Goal: Task Accomplishment & Management: Manage account settings

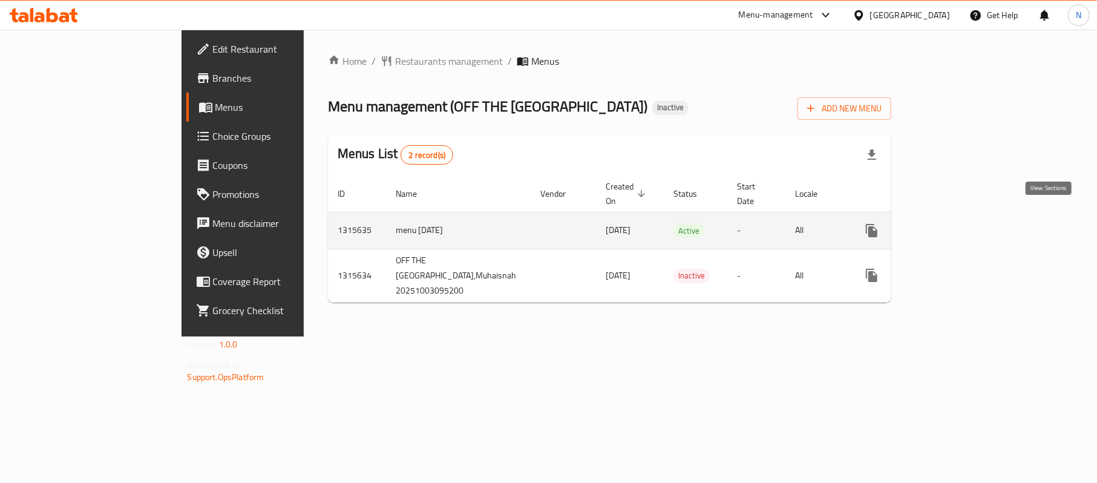
click at [966, 223] on icon "enhanced table" at bounding box center [959, 230] width 15 height 15
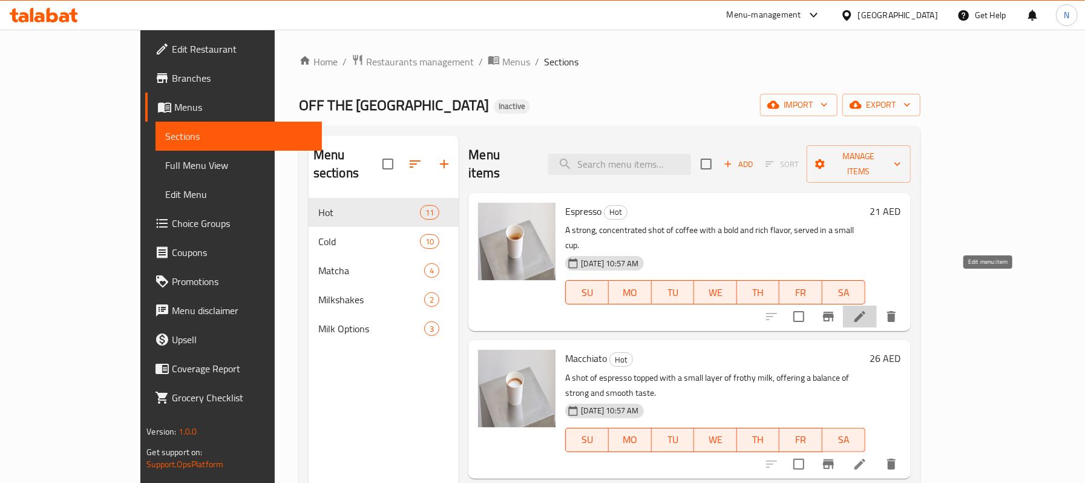
click at [867, 309] on icon at bounding box center [860, 316] width 15 height 15
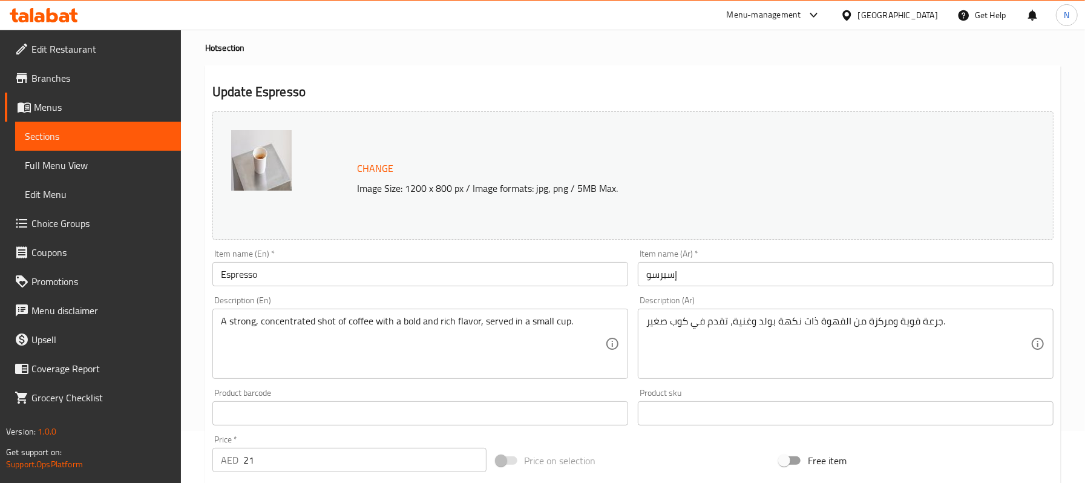
scroll to position [80, 0]
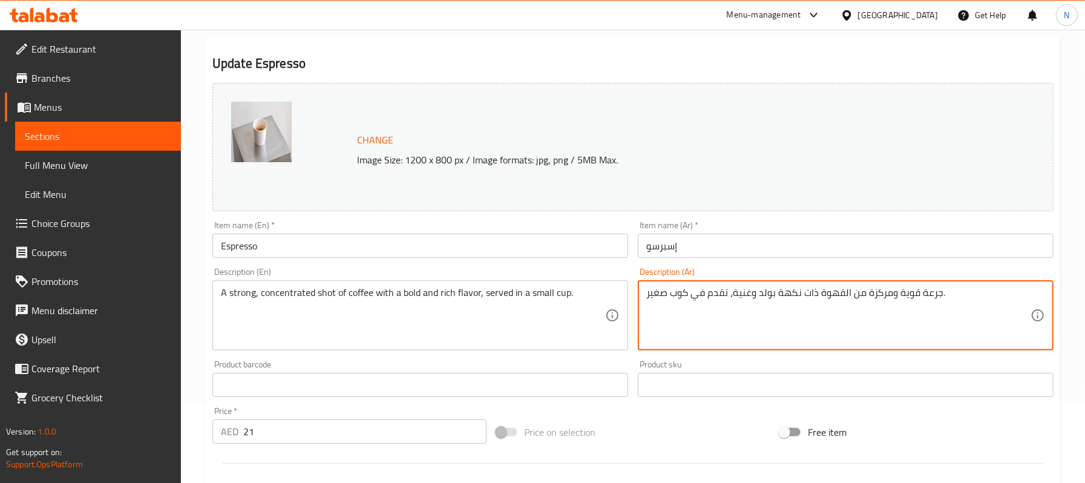
drag, startPoint x: 919, startPoint y: 292, endPoint x: 937, endPoint y: 293, distance: 18.8
click at [897, 298] on textarea "شوت قوية ومركزة من القهوة ذات نكهة بولد وغنية، تقدم في كوب صغير." at bounding box center [838, 315] width 384 height 57
click at [863, 289] on textarea "شوت قوي ومركزة من القهوة ذات نكهة بولد وغنية، تقدم في كوب صغير." at bounding box center [838, 315] width 384 height 57
type textarea "شوت قوي ومركز من القهوة ذات نكهة بولد وغنية، تقدم في كوب صغير."
click at [753, 234] on input "إسبرسو" at bounding box center [846, 246] width 416 height 24
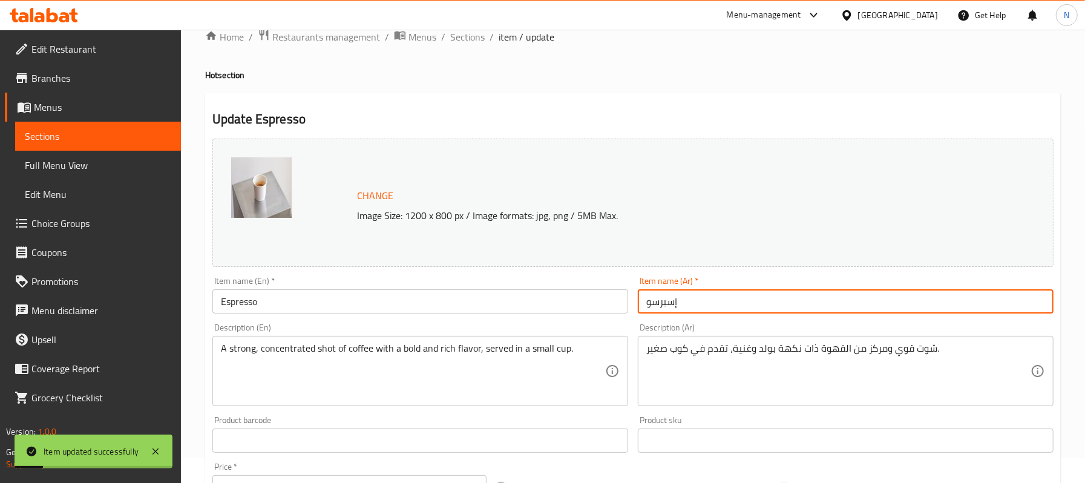
scroll to position [0, 0]
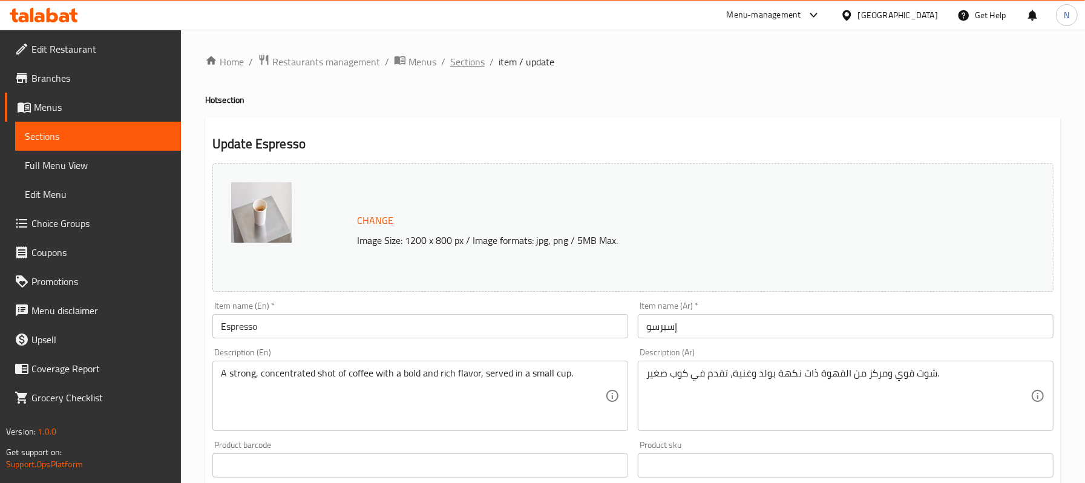
click at [468, 66] on span "Sections" at bounding box center [467, 61] width 34 height 15
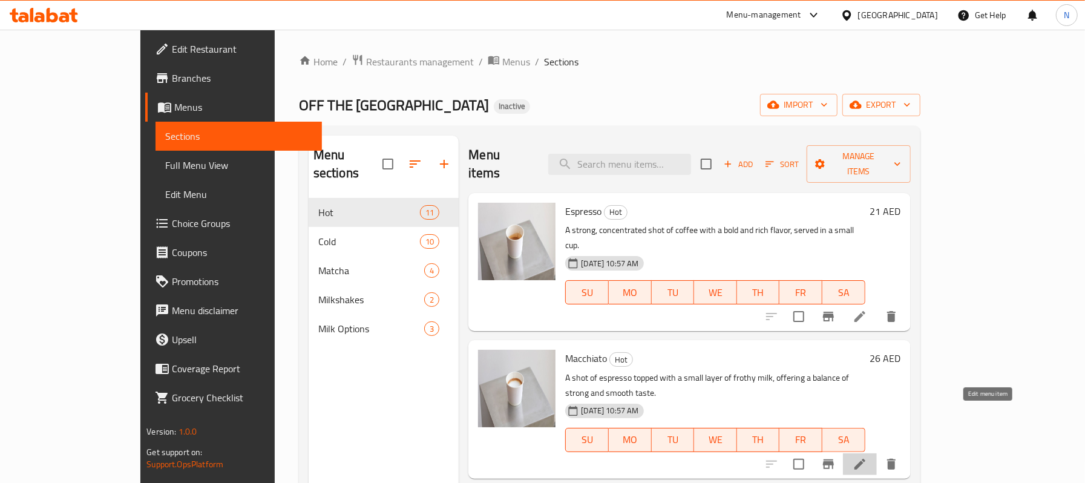
click at [867, 457] on icon at bounding box center [860, 464] width 15 height 15
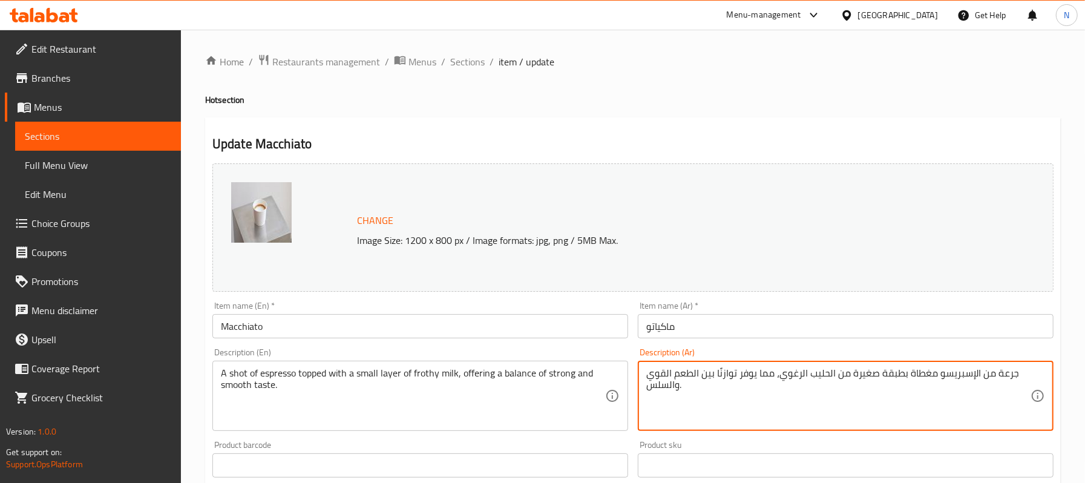
drag, startPoint x: 995, startPoint y: 373, endPoint x: 1013, endPoint y: 375, distance: 18.3
type textarea "شوت من الإسبريسو مغطاة بطبقة صغيرة من الحليب الرغوي، مما يوفر توازنًا بين الطعم…"
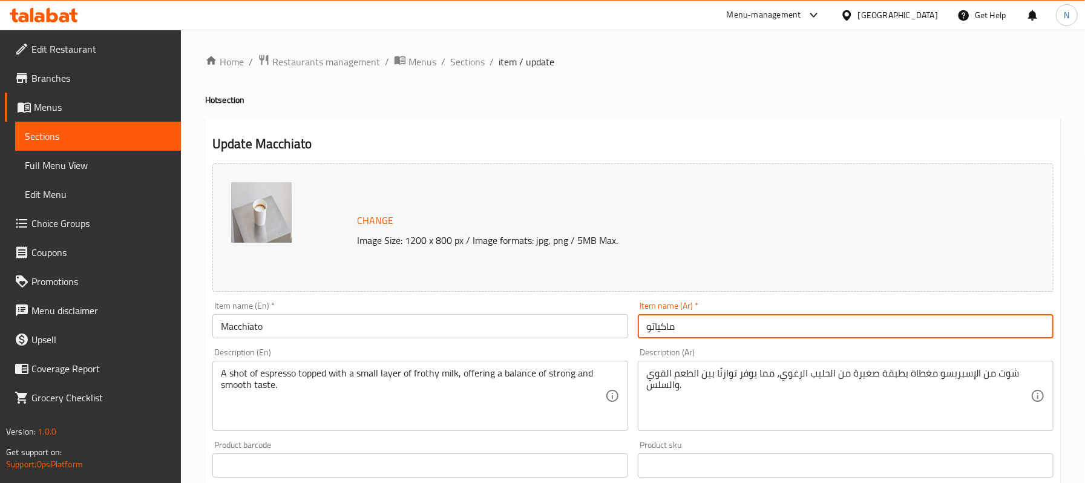
click at [710, 334] on input "ماكياتو" at bounding box center [846, 326] width 416 height 24
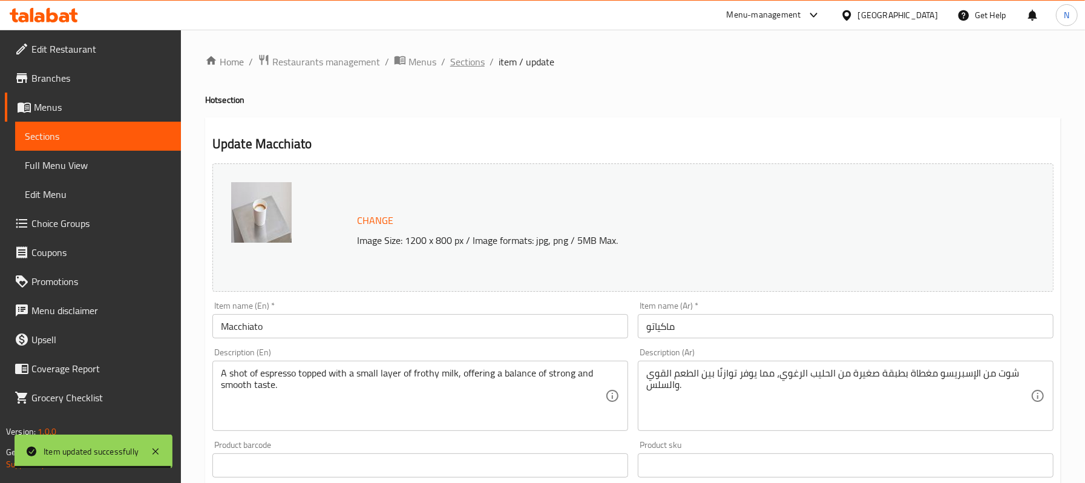
click at [480, 62] on span "Sections" at bounding box center [467, 61] width 34 height 15
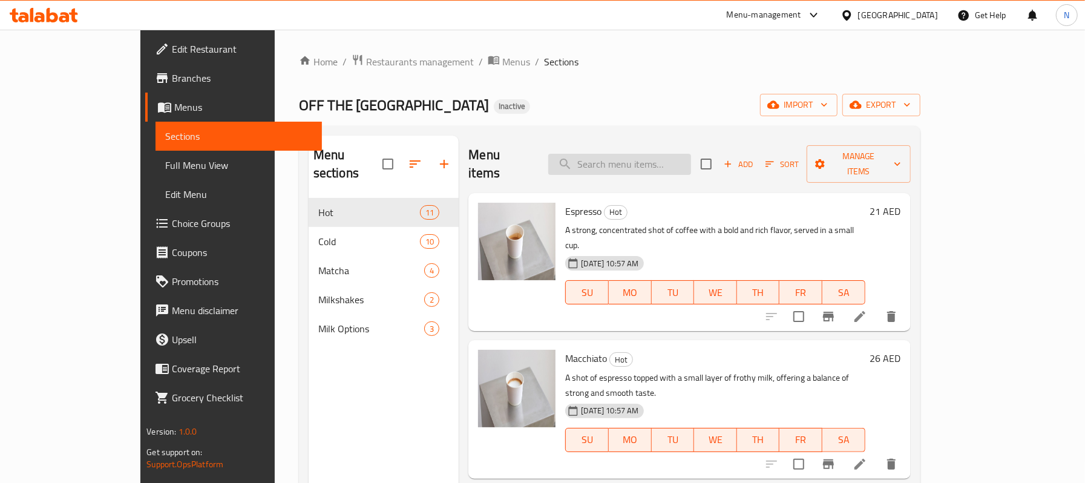
click at [689, 154] on input "search" at bounding box center [619, 164] width 143 height 21
paste input "Piccolo"
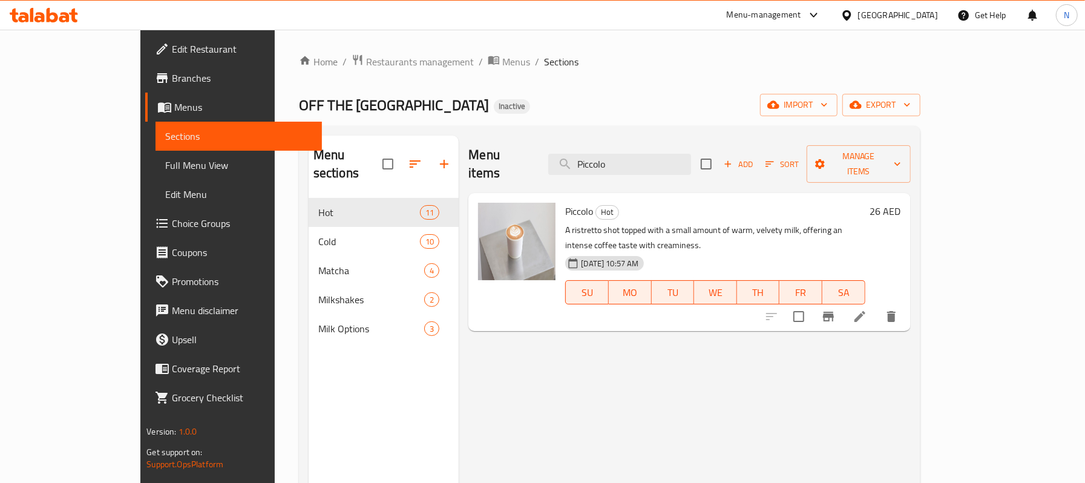
type input "Piccolo"
click at [877, 306] on li at bounding box center [860, 317] width 34 height 22
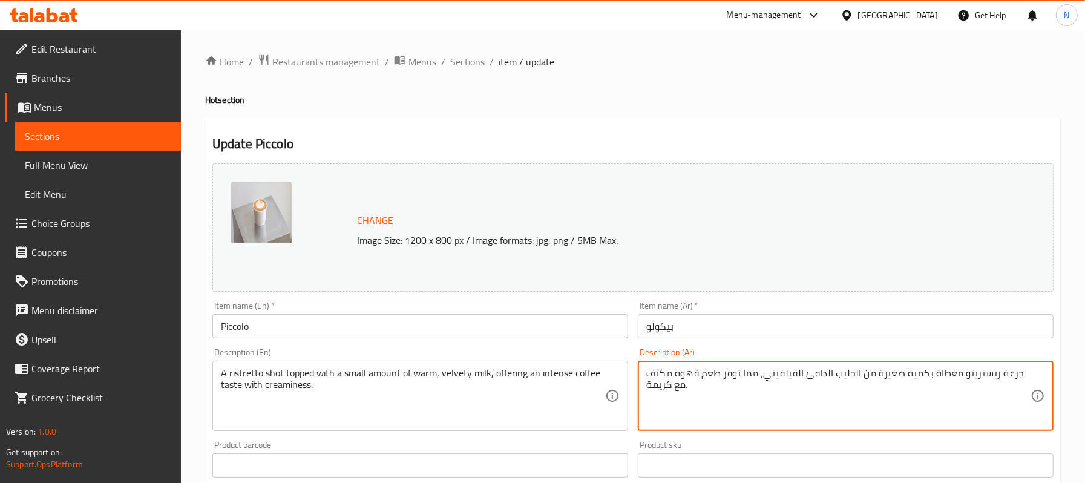
drag, startPoint x: 998, startPoint y: 379, endPoint x: 1019, endPoint y: 373, distance: 22.0
drag, startPoint x: 798, startPoint y: 373, endPoint x: 763, endPoint y: 371, distance: 34.6
type textarea "شوت ريستريتو مغطاة بكمية صغيرة من الحليب الدافئ المخملي، مما توفر طعم قهوة مكثف…"
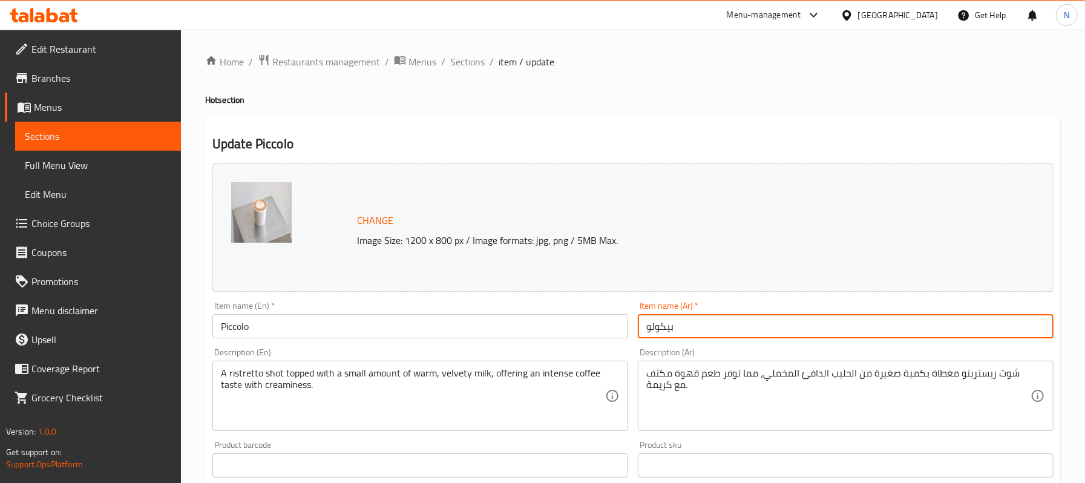
click at [736, 325] on input "بيكولو" at bounding box center [846, 326] width 416 height 24
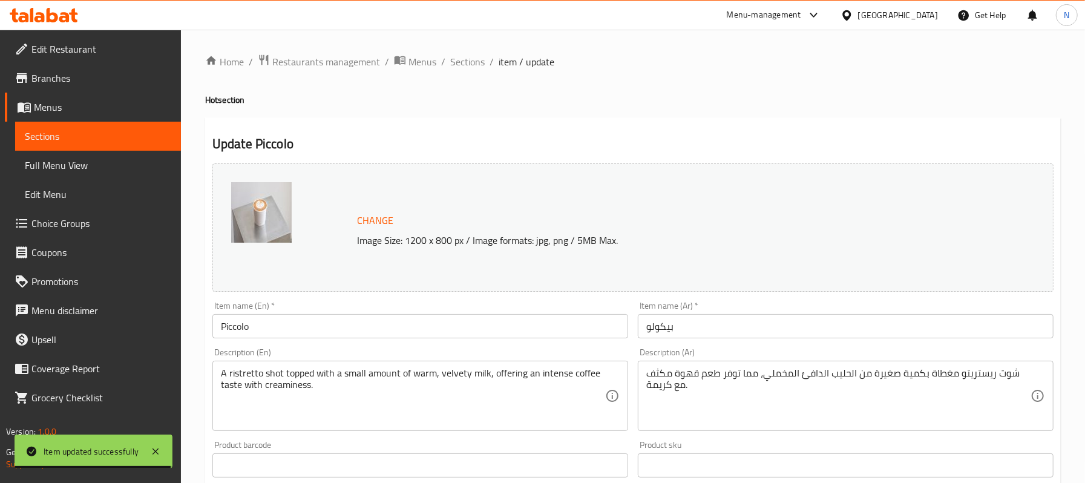
click at [473, 77] on div "Home / Restaurants management / Menus / Sections / item / update Hot section Up…" at bounding box center [633, 451] width 856 height 795
click at [461, 49] on div "Home / Restaurants management / Menus / Sections / item / update Hot section Up…" at bounding box center [633, 451] width 904 height 843
click at [473, 57] on span "Sections" at bounding box center [467, 61] width 34 height 15
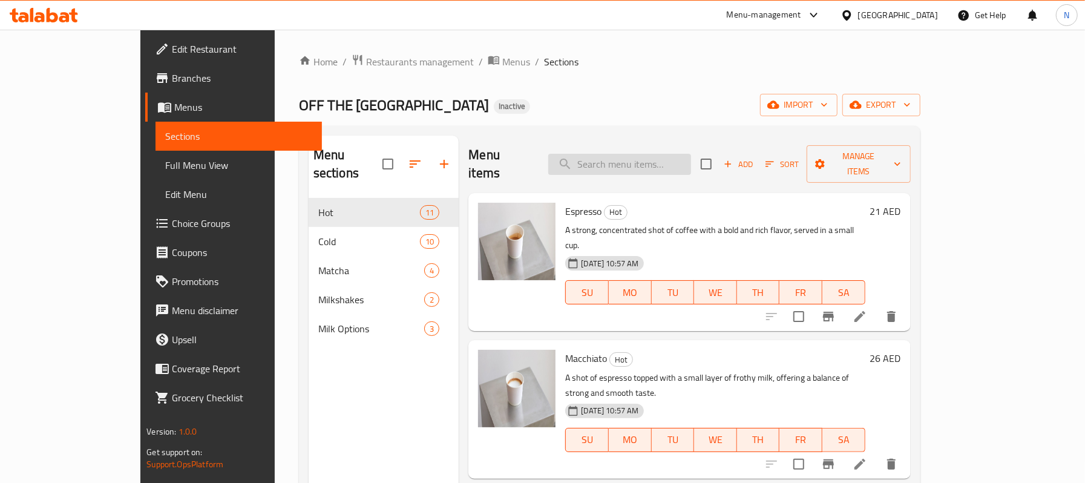
click at [670, 154] on input "search" at bounding box center [619, 164] width 143 height 21
paste input "Flat White"
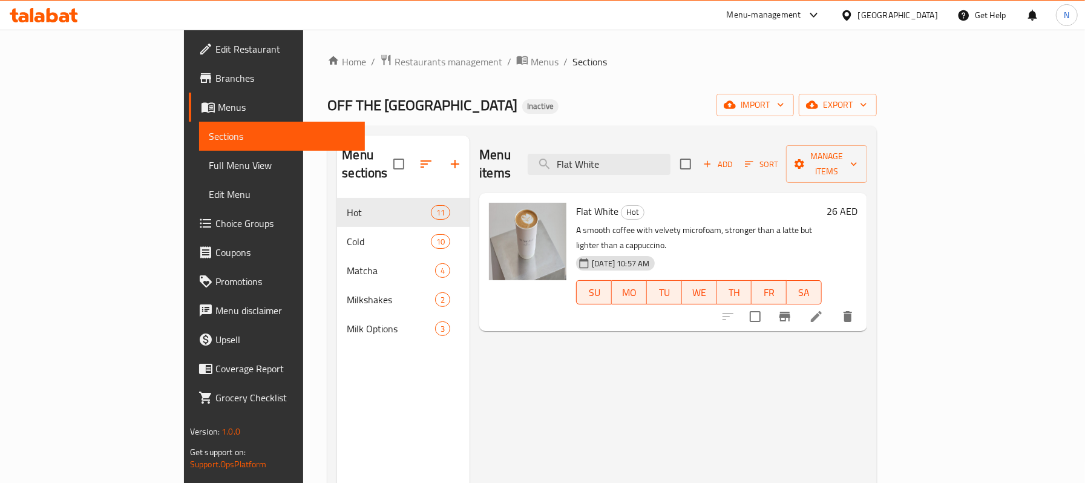
type input "Flat White"
click at [862, 302] on div at bounding box center [787, 316] width 149 height 29
click at [824, 309] on icon at bounding box center [816, 316] width 15 height 15
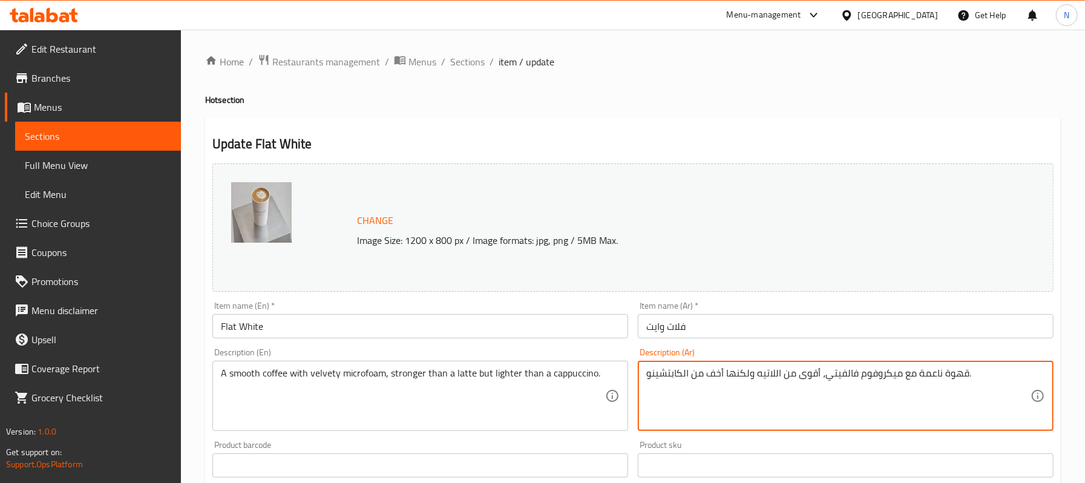
drag, startPoint x: 853, startPoint y: 373, endPoint x: 823, endPoint y: 373, distance: 30.3
type textarea "قهوة ناعمة مع ميكروفوم مخملي، أقوى من اللاتيه ولكنها أخف من الكابتشينو."
click at [741, 322] on input "فلات وايت" at bounding box center [846, 326] width 416 height 24
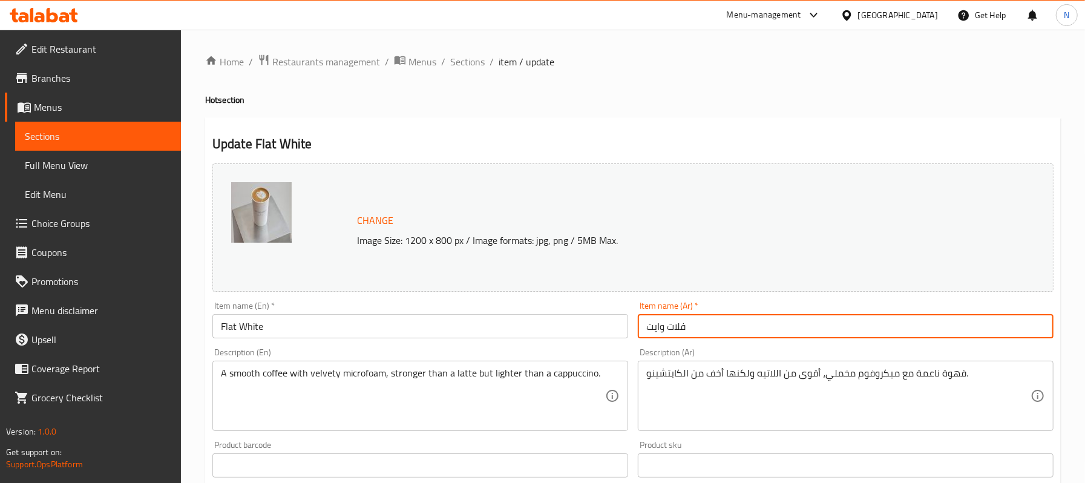
click at [464, 56] on span "Sections" at bounding box center [467, 61] width 34 height 15
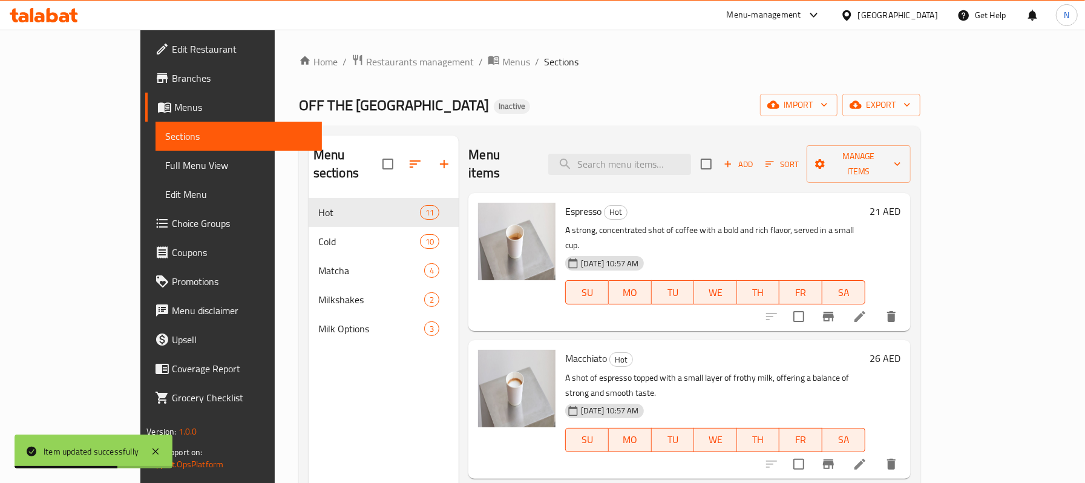
click at [708, 171] on div "Menu items Add Sort Manage items" at bounding box center [689, 164] width 442 height 57
click at [707, 167] on div "Menu items Add Sort Manage items" at bounding box center [689, 164] width 442 height 57
click at [691, 160] on input "search" at bounding box center [619, 164] width 143 height 21
paste input "hot V60"
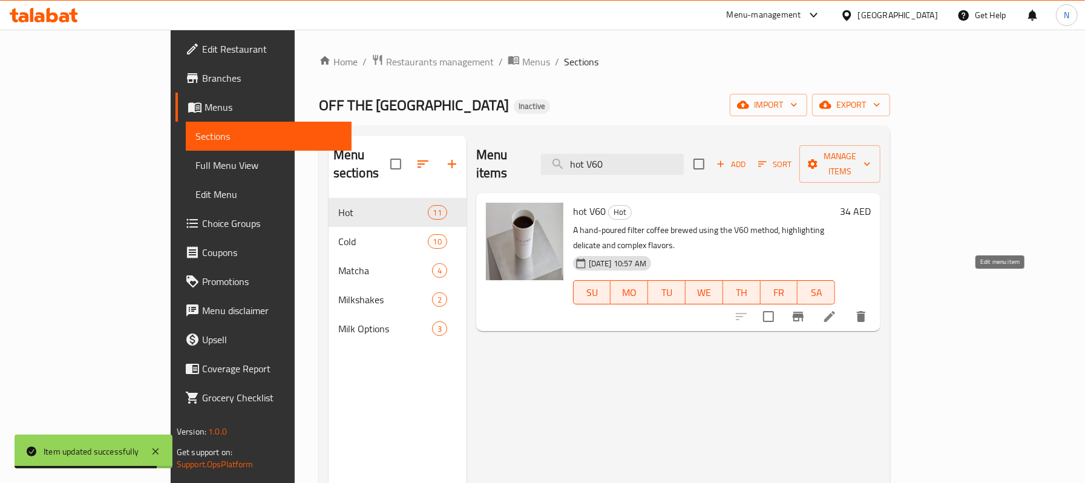
type input "hot V60"
click at [835, 311] on icon at bounding box center [829, 316] width 11 height 11
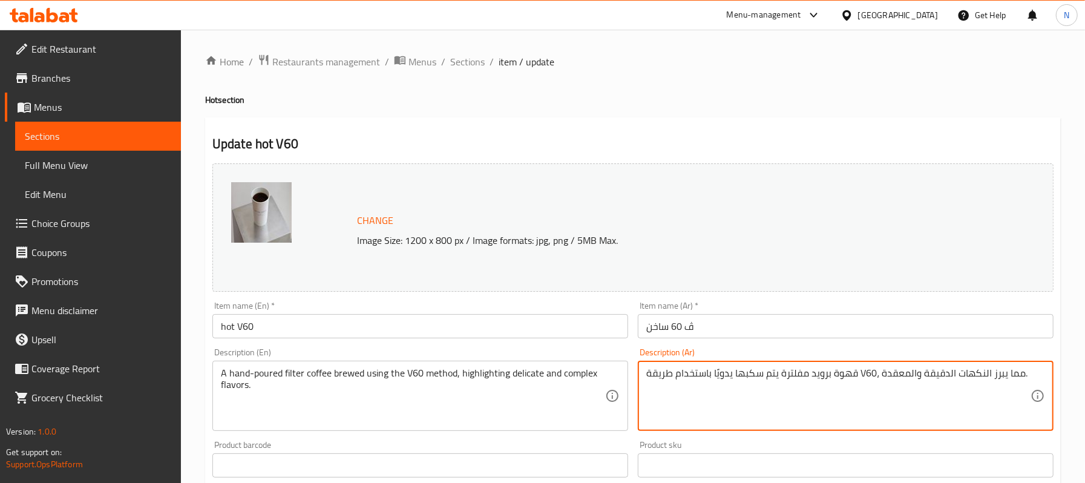
drag, startPoint x: 828, startPoint y: 374, endPoint x: 811, endPoint y: 376, distance: 17.0
type textarea "قهوة مخمره مفلترة يتم سكبها يدويًا باستخدام طريقة V60، مما يبرز النكهات الدقيقة…"
click at [739, 323] on input "ڤ 60 ساخن" at bounding box center [846, 326] width 416 height 24
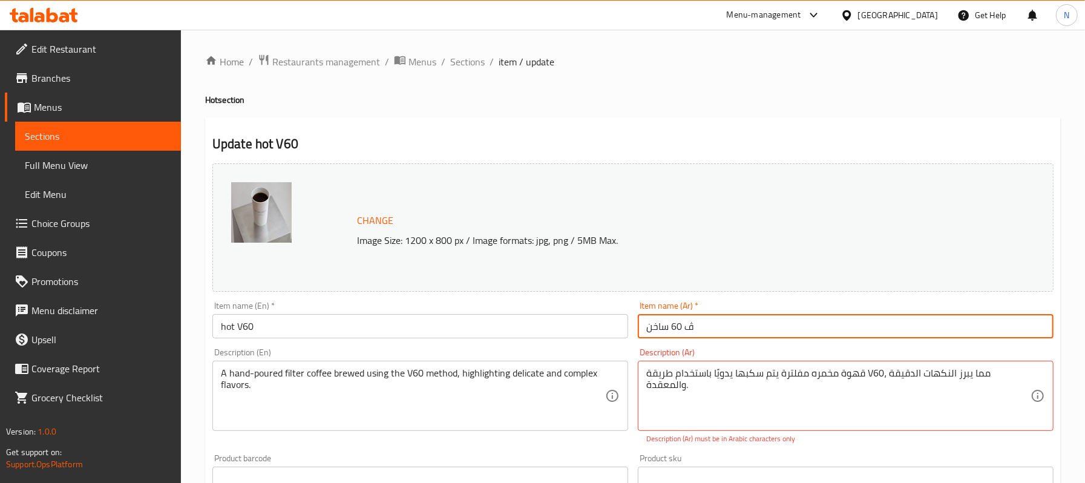
drag, startPoint x: 697, startPoint y: 326, endPoint x: 685, endPoint y: 330, distance: 13.0
click at [685, 330] on input "ڤ 60 ساخن" at bounding box center [846, 326] width 416 height 24
type input "في 60 ساخن"
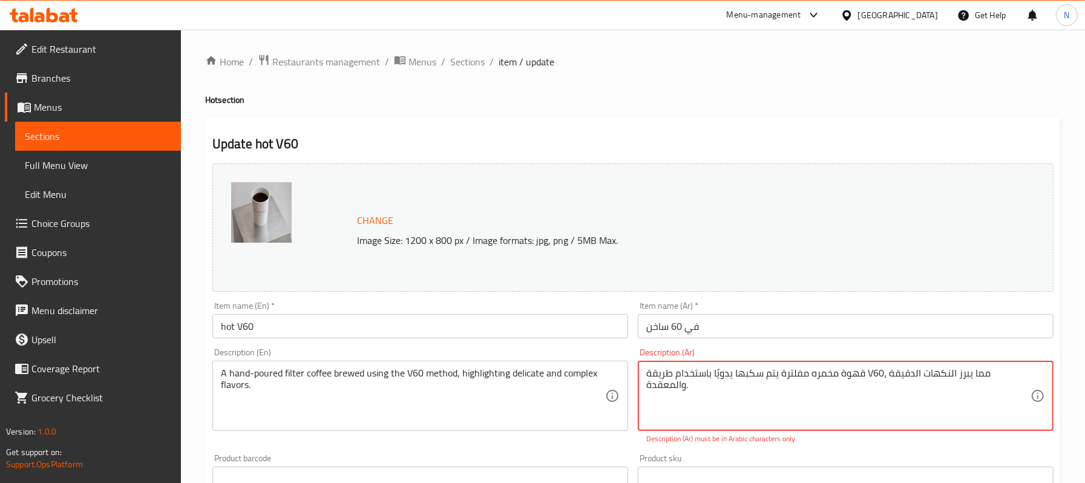
drag, startPoint x: 873, startPoint y: 369, endPoint x: 867, endPoint y: 370, distance: 6.2
type textarea "قهوة مخمره مفلترة يتم سكبها يدويًا باستخدام طريقة في60، مما يبرز النكهات الدقيق…"
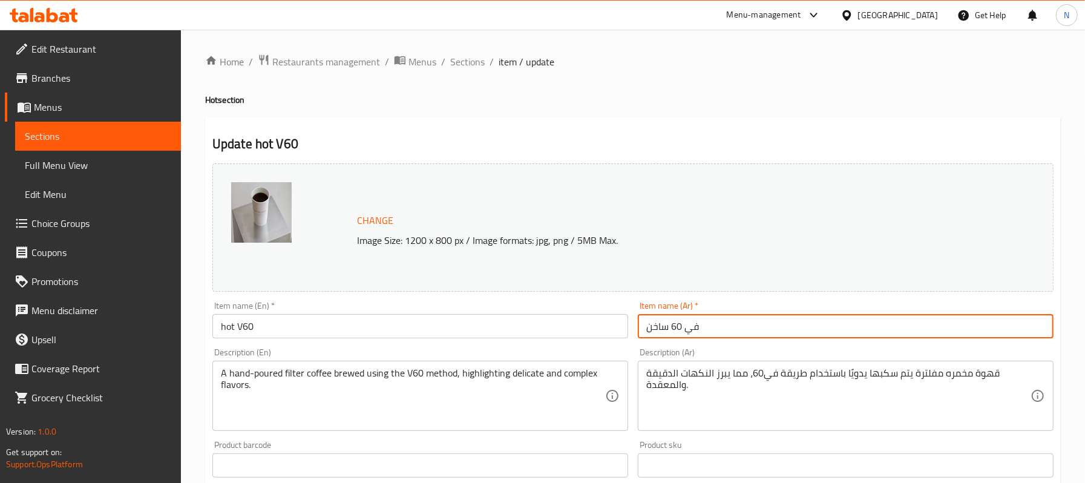
click at [819, 338] on input "في 60 ساخن" at bounding box center [846, 326] width 416 height 24
click at [473, 54] on span "Sections" at bounding box center [467, 61] width 34 height 15
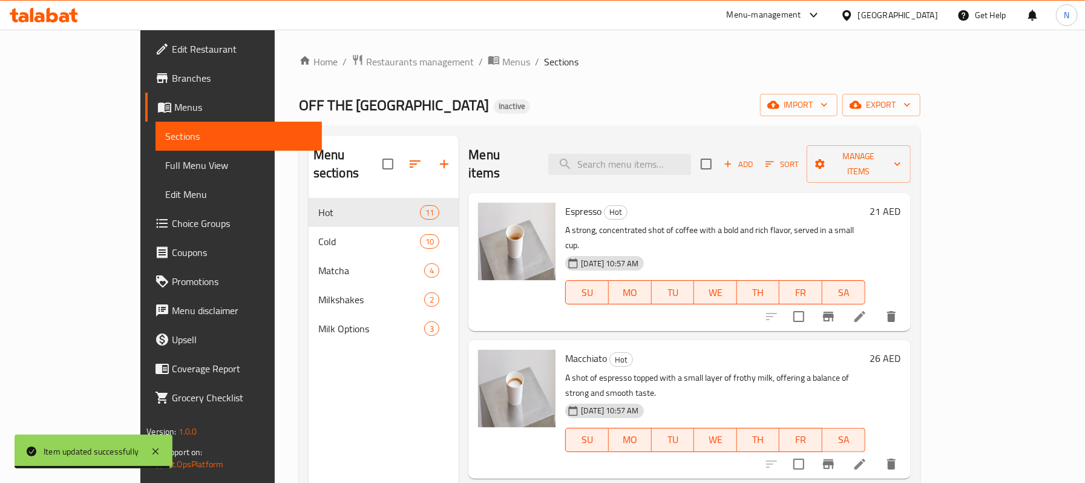
click at [700, 193] on div "Espresso Hot A strong, concentrated shot of coffee with a bold and rich flavor,…" at bounding box center [689, 262] width 442 height 138
drag, startPoint x: 686, startPoint y: 171, endPoint x: 678, endPoint y: 159, distance: 14.4
click at [685, 171] on div "Menu items Add Sort Manage items" at bounding box center [689, 164] width 442 height 57
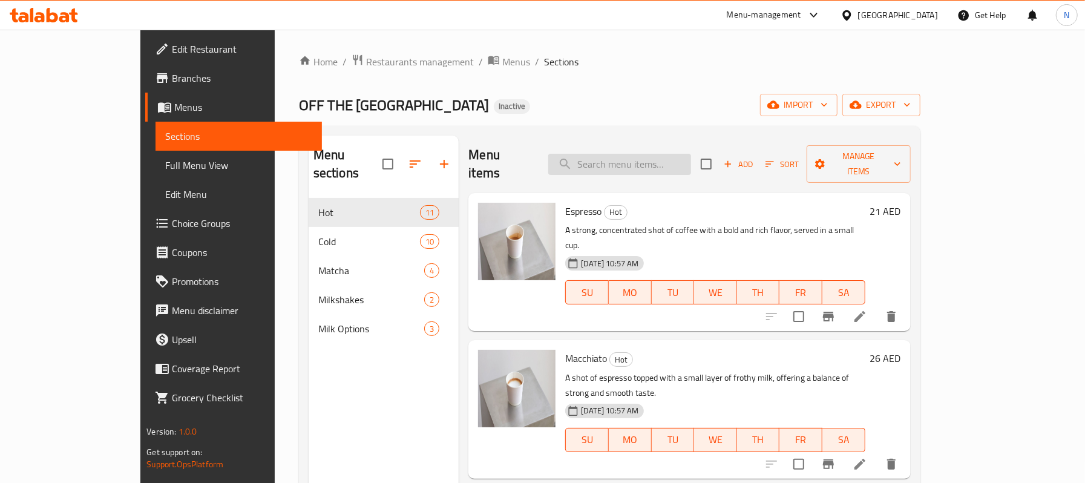
click at [675, 154] on input "search" at bounding box center [619, 164] width 143 height 21
paste input "Cold Drip"
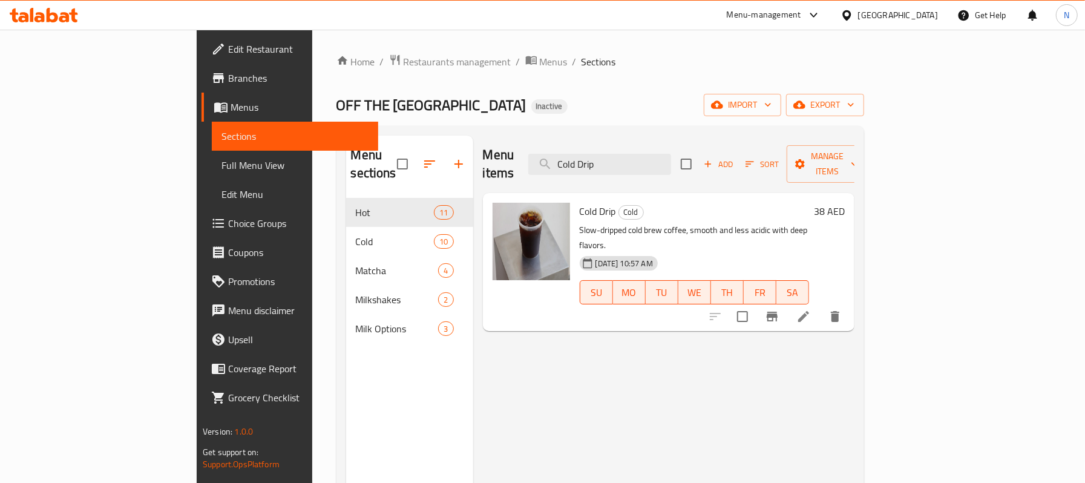
type input "Cold Drip"
click at [821, 306] on li at bounding box center [804, 317] width 34 height 22
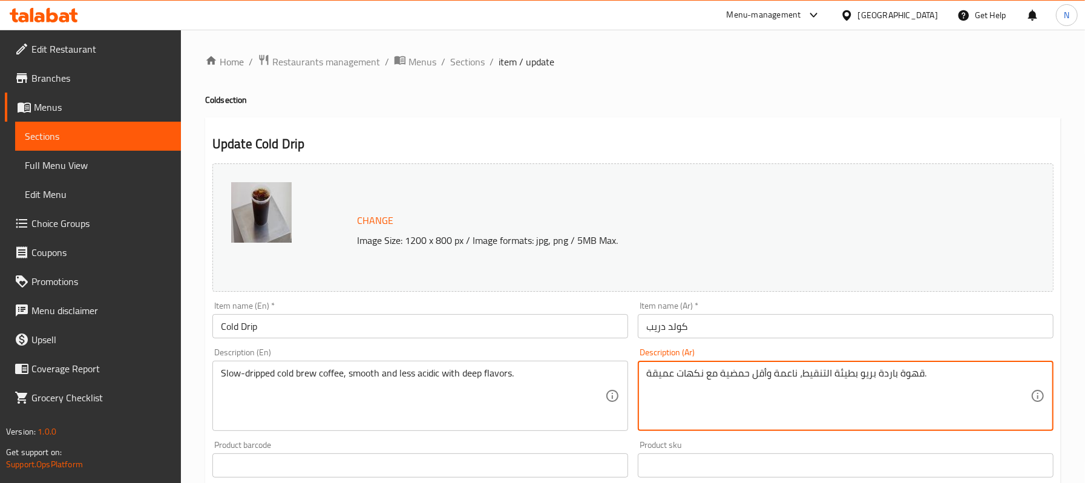
drag, startPoint x: 894, startPoint y: 375, endPoint x: 859, endPoint y: 375, distance: 34.5
type textarea "قهوة كولد برو بطيئة التنقيط، ناعمة وأقل حمضية مع نكهات عميقة."
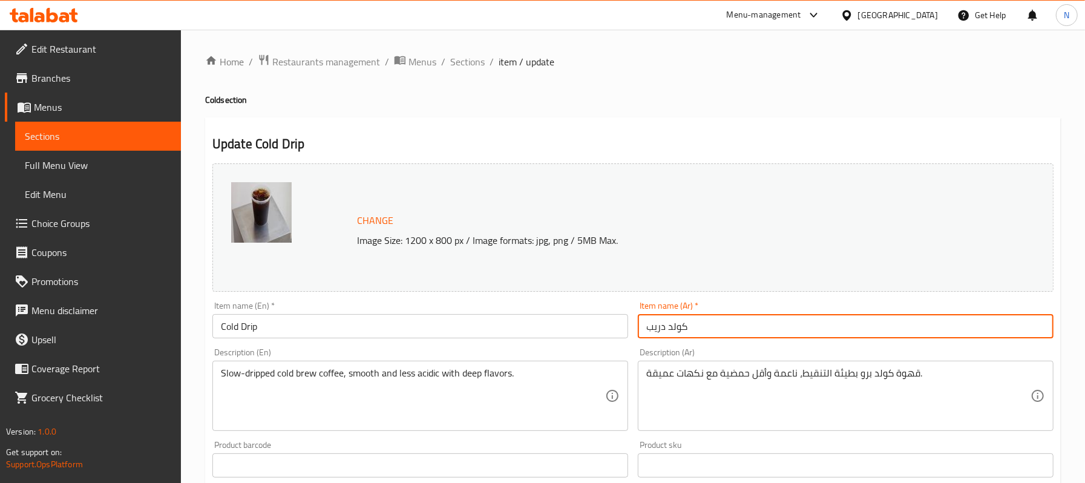
click at [800, 326] on input "كولد دريب" at bounding box center [846, 326] width 416 height 24
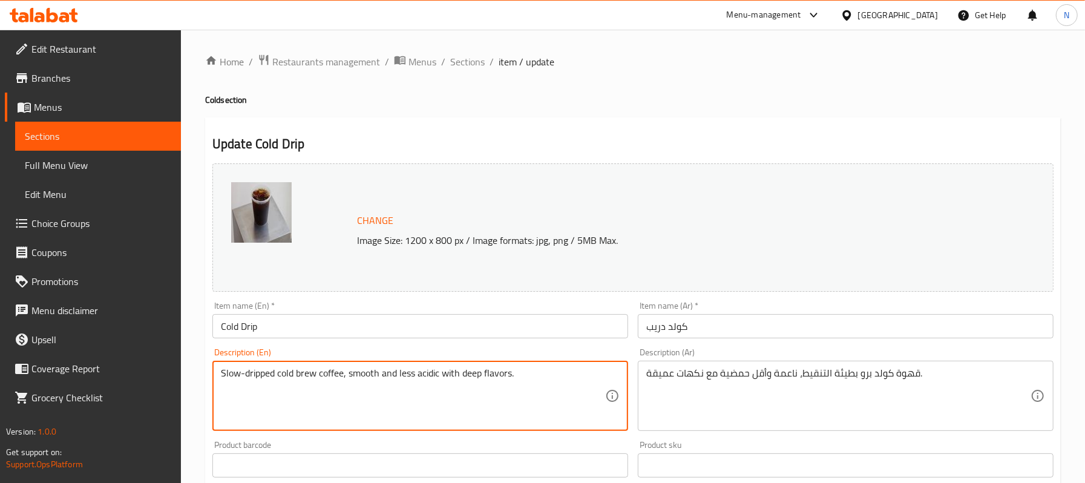
drag, startPoint x: 343, startPoint y: 373, endPoint x: 204, endPoint y: 373, distance: 138.6
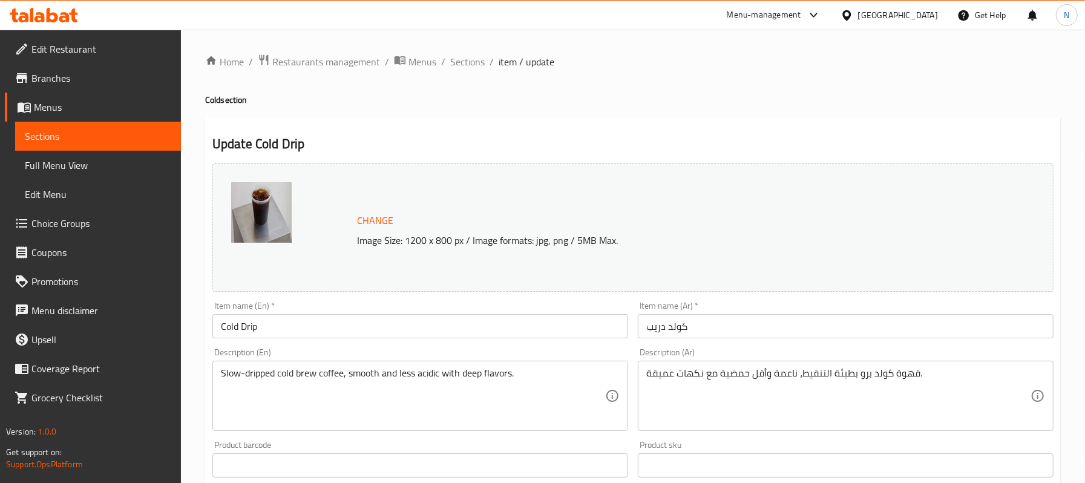
click at [754, 349] on div "Description (Ar) قهوة كولد برو بطيئة التنقيط، ناعمة وأقل حمضية مع نكهات عميقة. …" at bounding box center [846, 389] width 416 height 83
click at [741, 340] on div "Item name (Ar)   * كولد دريب Item name (Ar) *" at bounding box center [845, 320] width 425 height 47
click at [730, 334] on input "كولد دريب" at bounding box center [846, 326] width 416 height 24
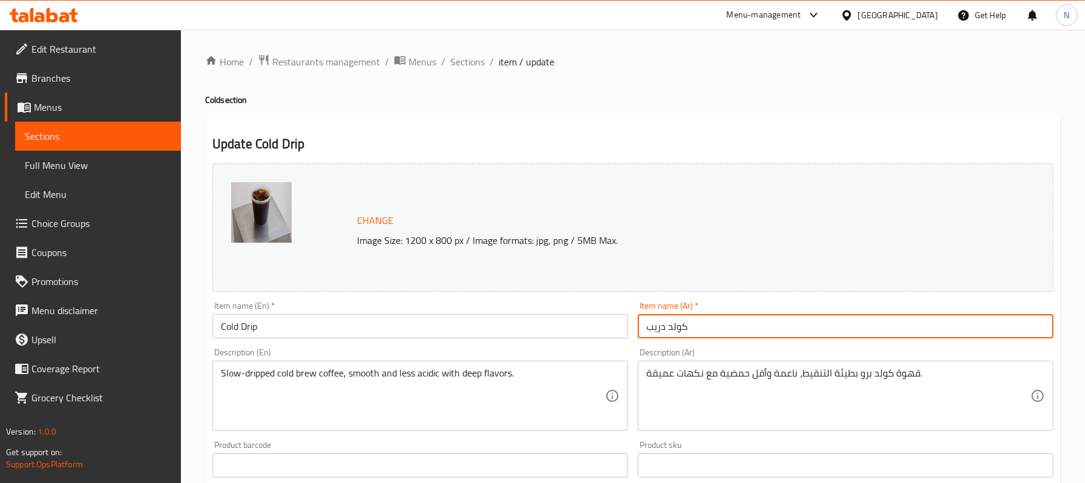
click at [686, 338] on input "كولد دريب" at bounding box center [846, 326] width 416 height 24
click at [480, 66] on span "Sections" at bounding box center [467, 61] width 34 height 15
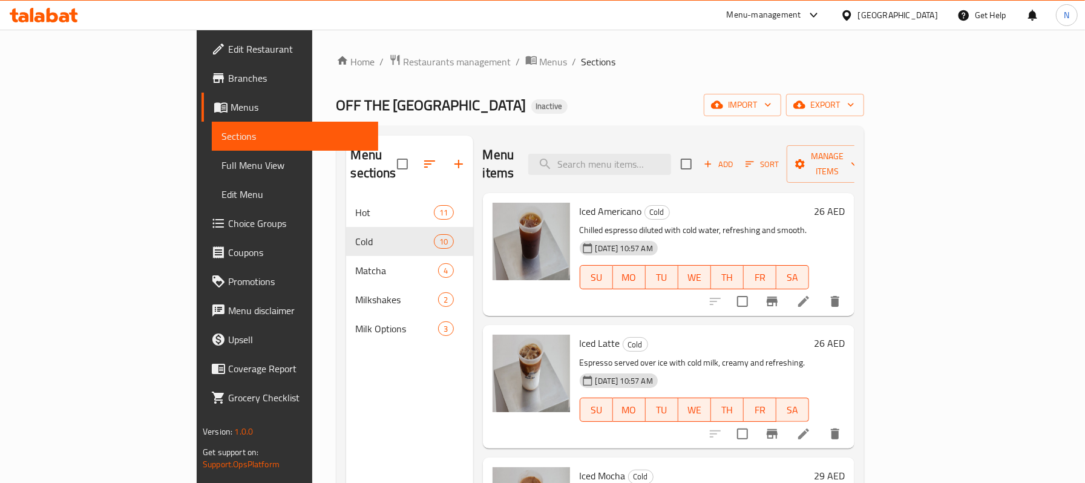
click at [662, 170] on div "Menu items Add Sort Manage items" at bounding box center [669, 164] width 372 height 57
click at [657, 165] on input "search" at bounding box center [599, 164] width 143 height 21
paste input "Iced Hibiscus"
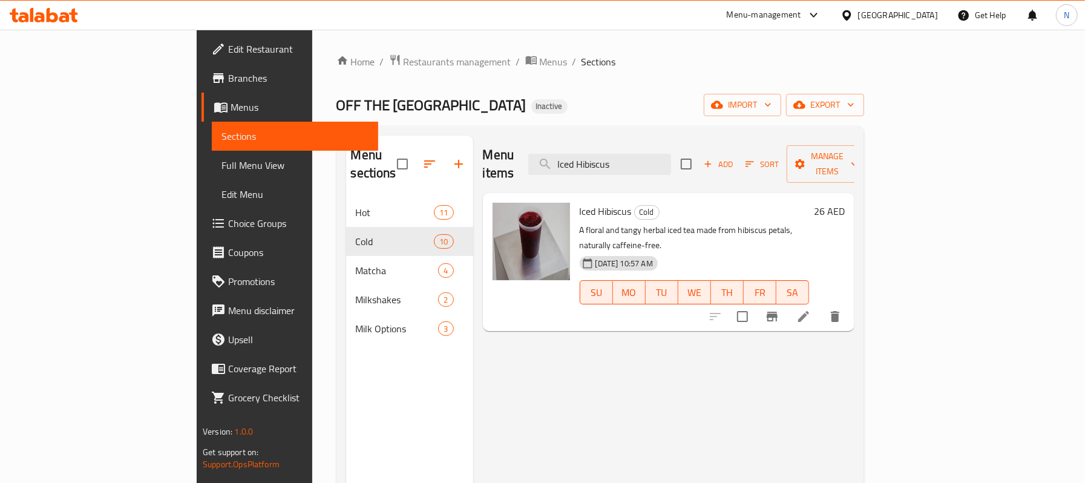
type input "Iced Hibiscus"
click at [850, 302] on div at bounding box center [775, 316] width 149 height 29
click at [821, 306] on li at bounding box center [804, 317] width 34 height 22
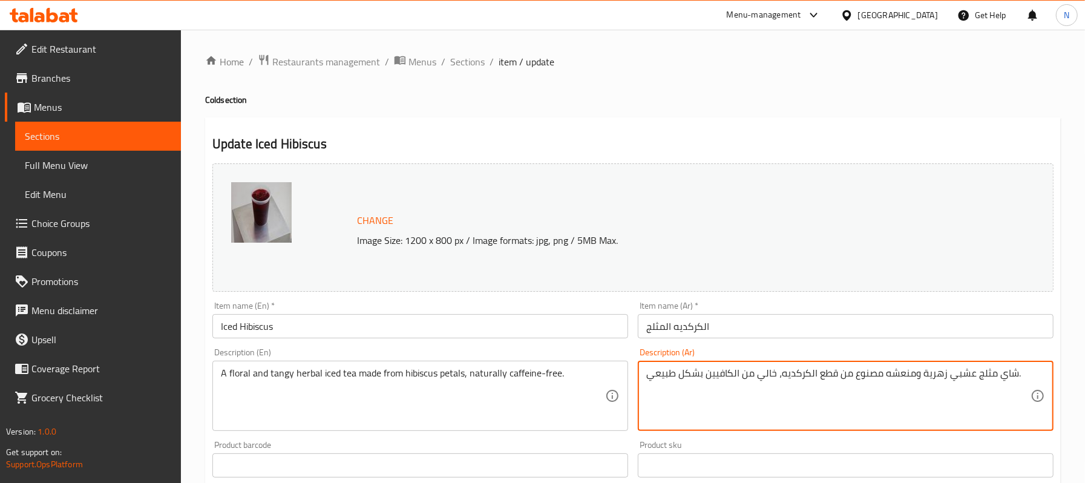
drag, startPoint x: 834, startPoint y: 374, endPoint x: 809, endPoint y: 375, distance: 24.8
type textarea "شاي مثلج عشبي زهرية ومنعشه مصنوع من بتال كركديه، خالي من الكافيين بشكل طبيعي."
click at [750, 306] on div "Item name (Ar)   * الكركديه المثلج Item name (Ar) *" at bounding box center [846, 319] width 416 height 37
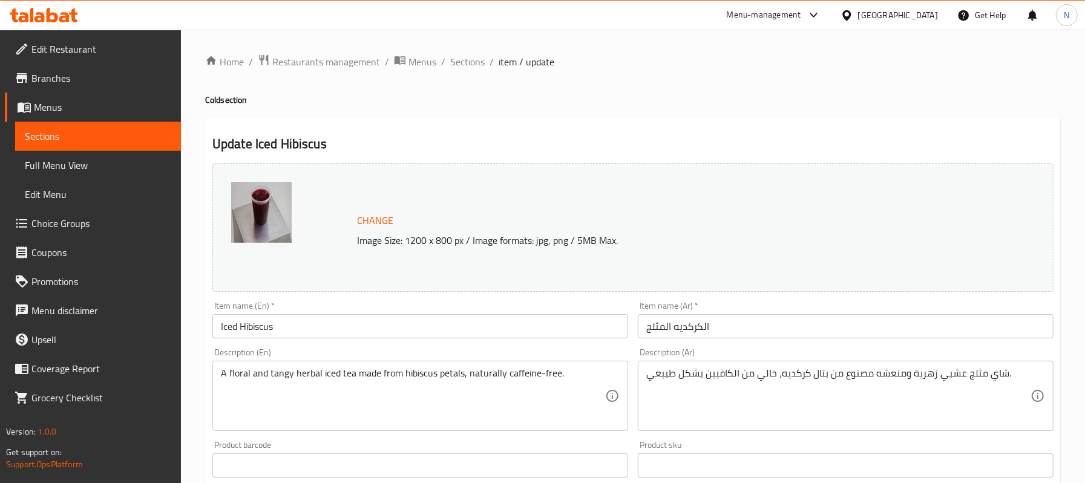
click at [775, 321] on input "الكركديه المثلج" at bounding box center [846, 326] width 416 height 24
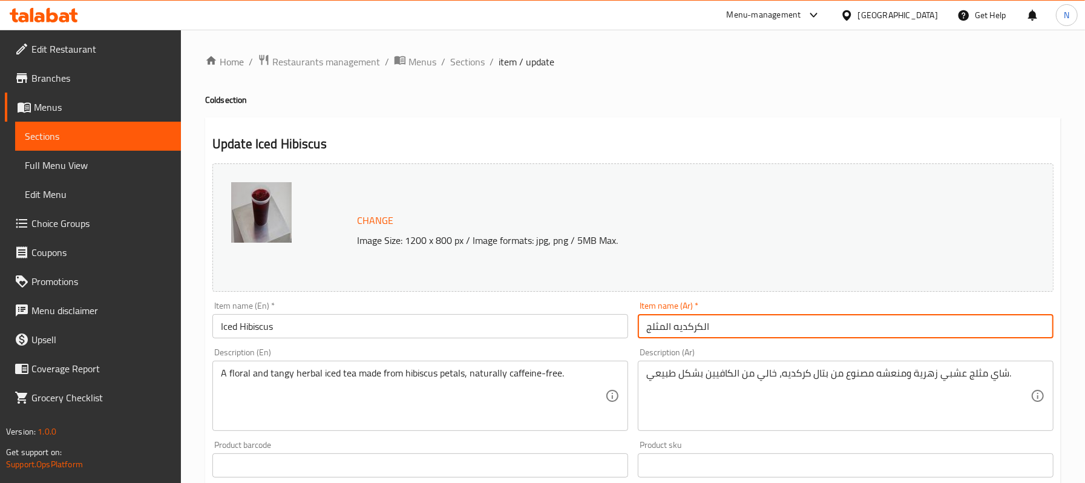
click at [470, 62] on span "Sections" at bounding box center [467, 61] width 34 height 15
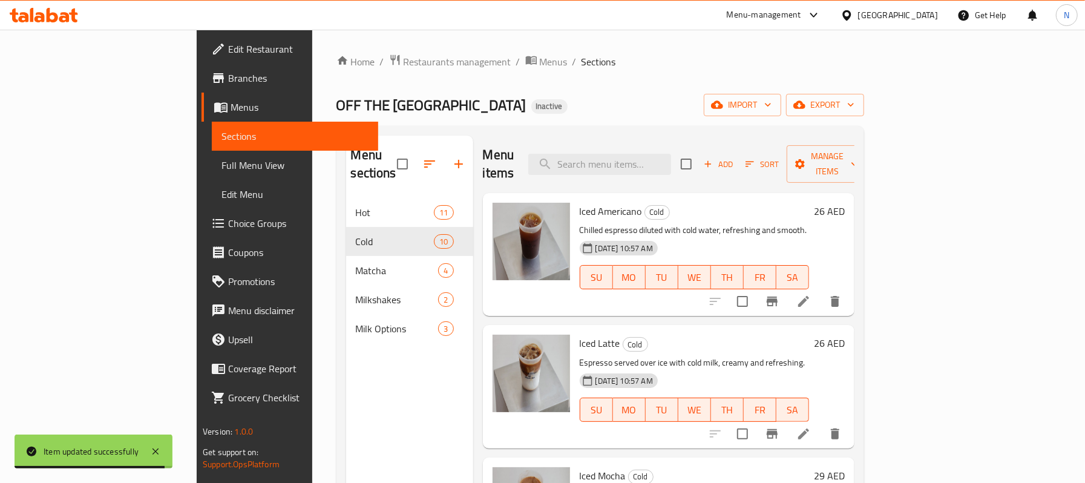
click at [642, 168] on div "Menu items Add Sort Manage items" at bounding box center [669, 164] width 372 height 57
click at [637, 161] on input "search" at bounding box center [599, 164] width 143 height 21
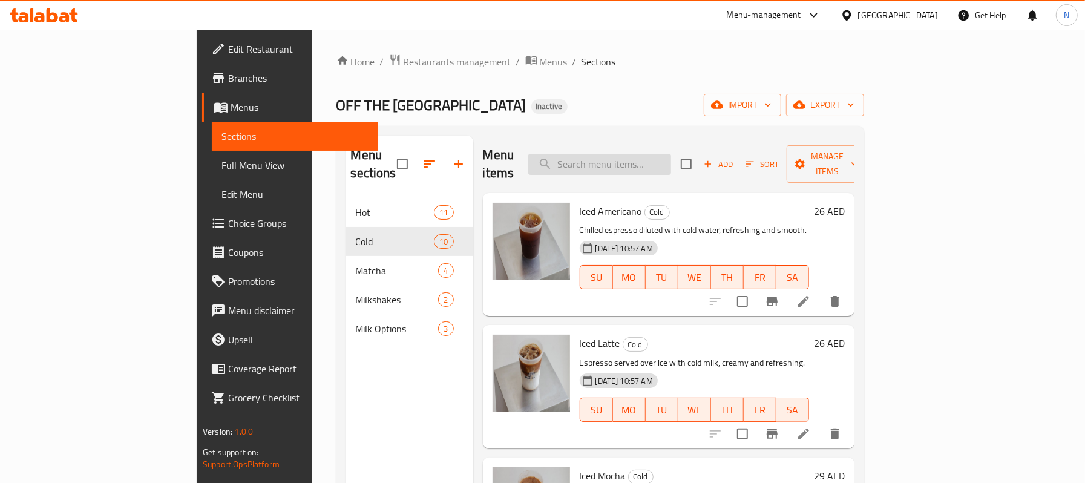
paste input "Shiruki Matcha"
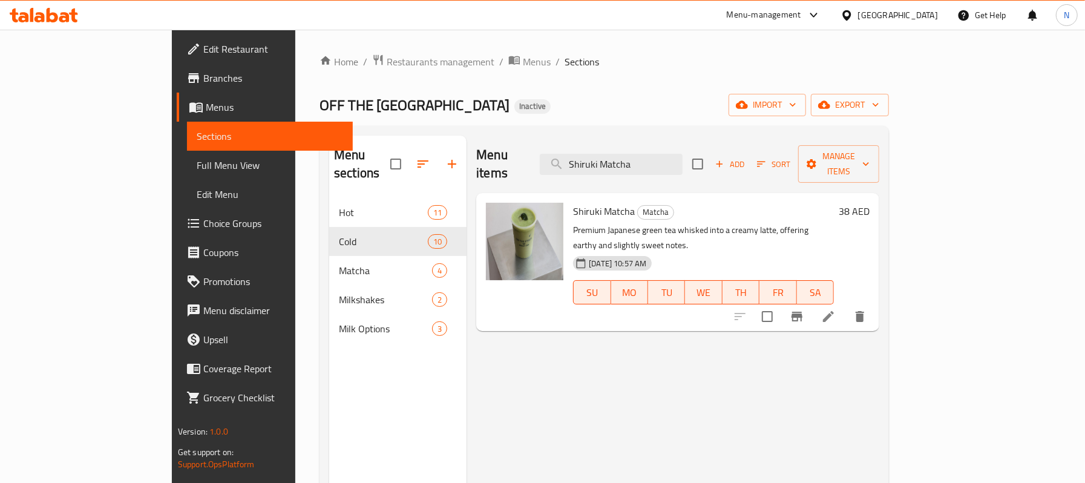
type input "Shiruki Matcha"
click at [834, 311] on icon at bounding box center [828, 316] width 11 height 11
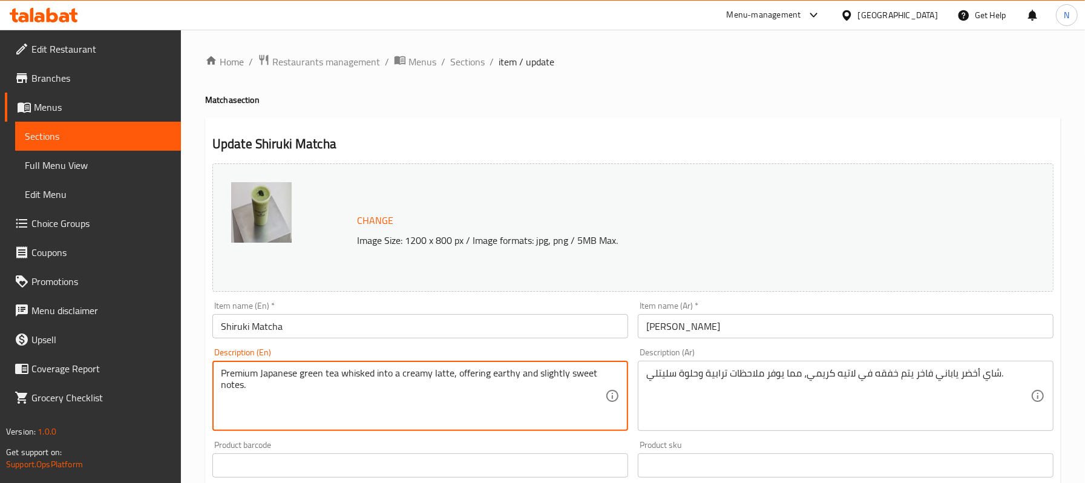
drag, startPoint x: 591, startPoint y: 376, endPoint x: 536, endPoint y: 372, distance: 55.2
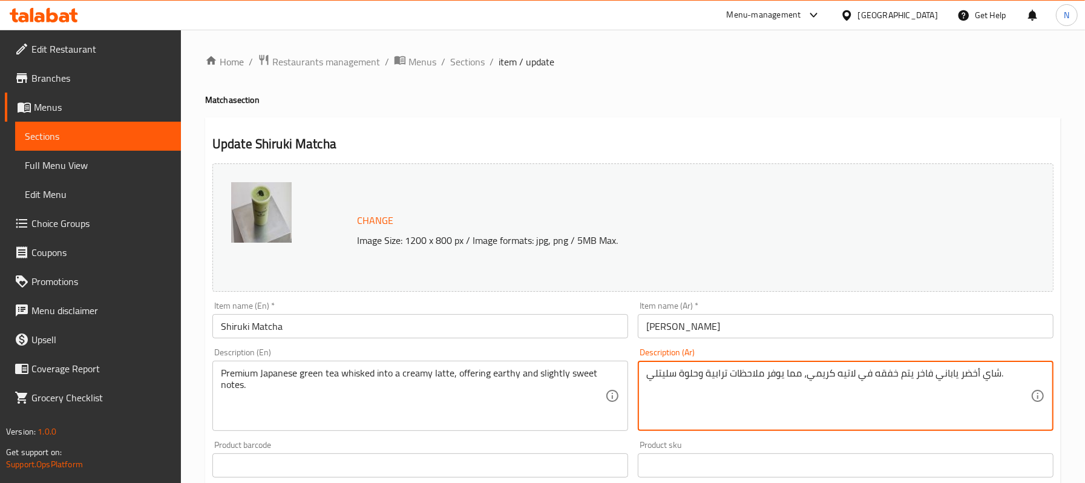
drag, startPoint x: 698, startPoint y: 373, endPoint x: 645, endPoint y: 369, distance: 53.4
paste textarea "قليلا"
drag, startPoint x: 753, startPoint y: 373, endPoint x: 693, endPoint y: 369, distance: 60.1
click at [693, 369] on textarea "شاي أخضر ياباني فاخر يتم خفقه في لاتيه كريمي، مما يوفر ملاحظات ترابية وحلوة قلي…" at bounding box center [838, 395] width 384 height 57
click at [741, 378] on textarea "شاي أخضر ياباني فاخر يتم خفقه في لاتيه كريمي، مما يوفرنوتس ايرثي وحلوة قليلا." at bounding box center [838, 395] width 384 height 57
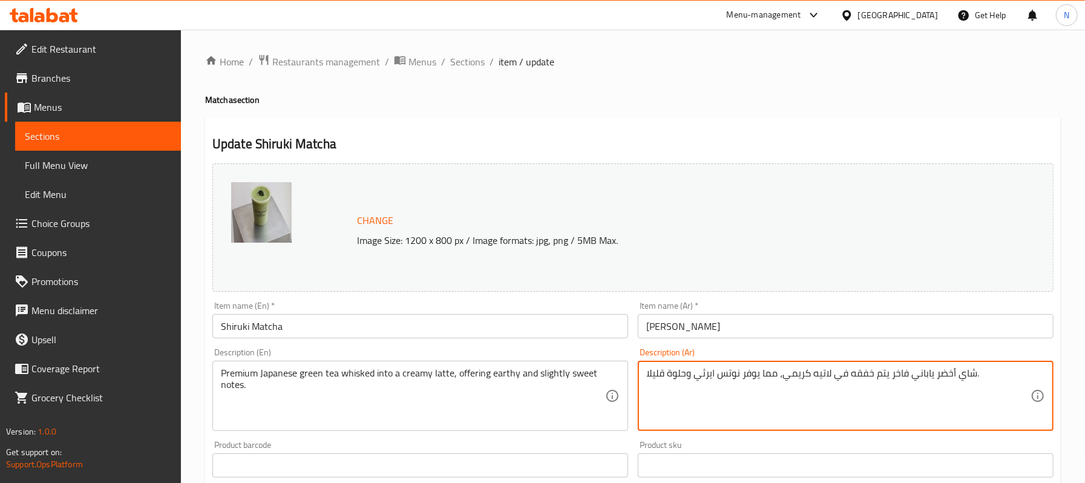
type textarea "شاي أخضر ياباني فاخر يتم خفقه في لاتيه كريمي، مما يوفر نوتس ايرثي وحلوة قليلا."
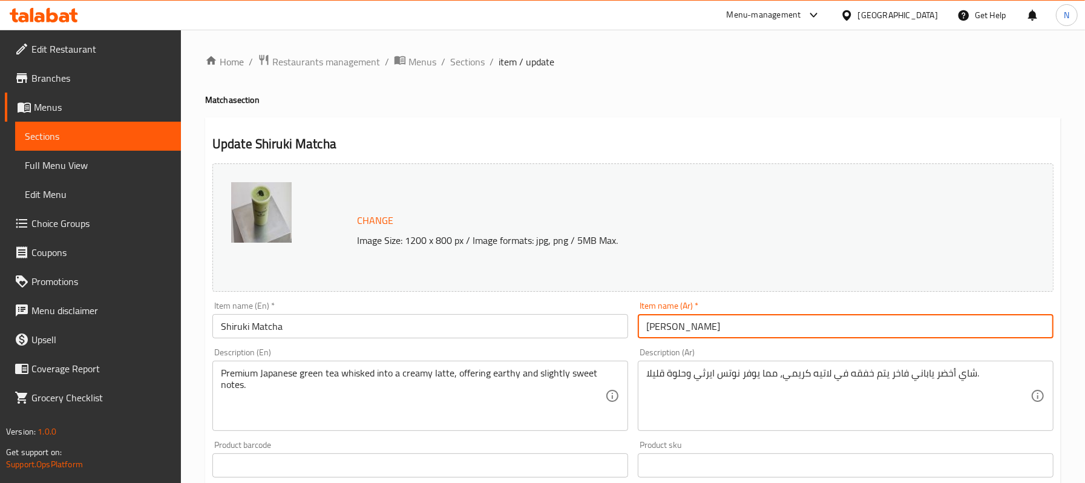
click at [690, 327] on input "[PERSON_NAME]" at bounding box center [846, 326] width 416 height 24
click at [463, 75] on div "Home / Restaurants management / Menus / Sections / item / update Matcha section…" at bounding box center [633, 451] width 856 height 795
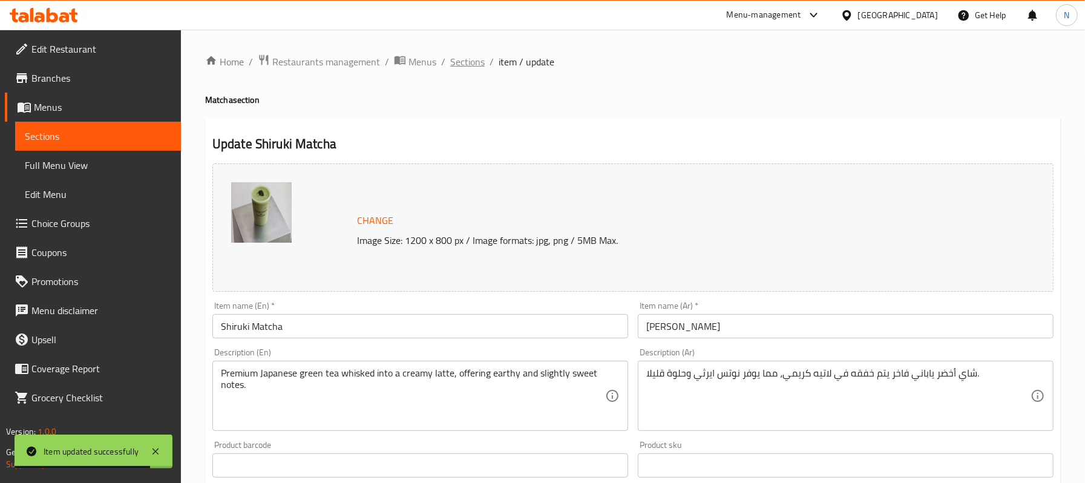
click at [459, 54] on span "Sections" at bounding box center [467, 61] width 34 height 15
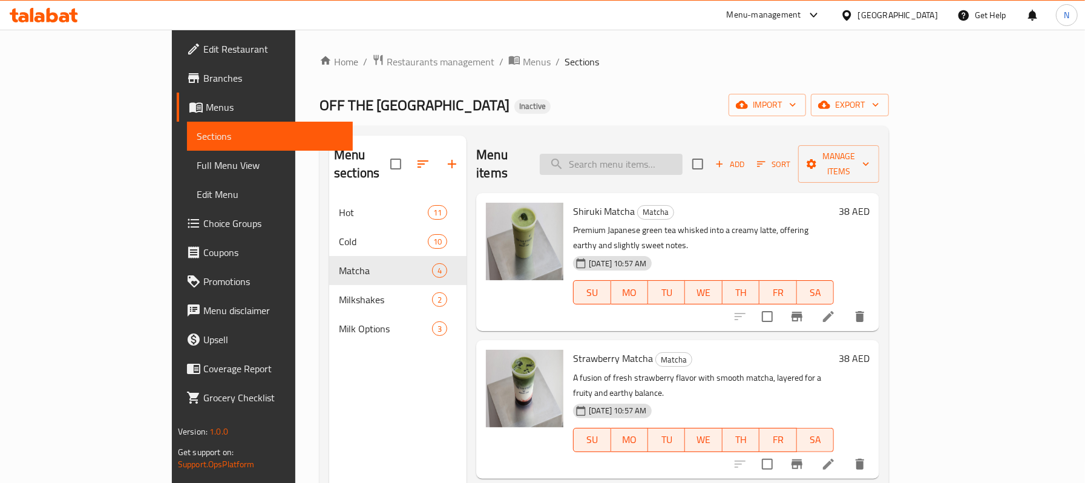
click at [639, 158] on input "search" at bounding box center [611, 164] width 143 height 21
paste input "Almond Milk"
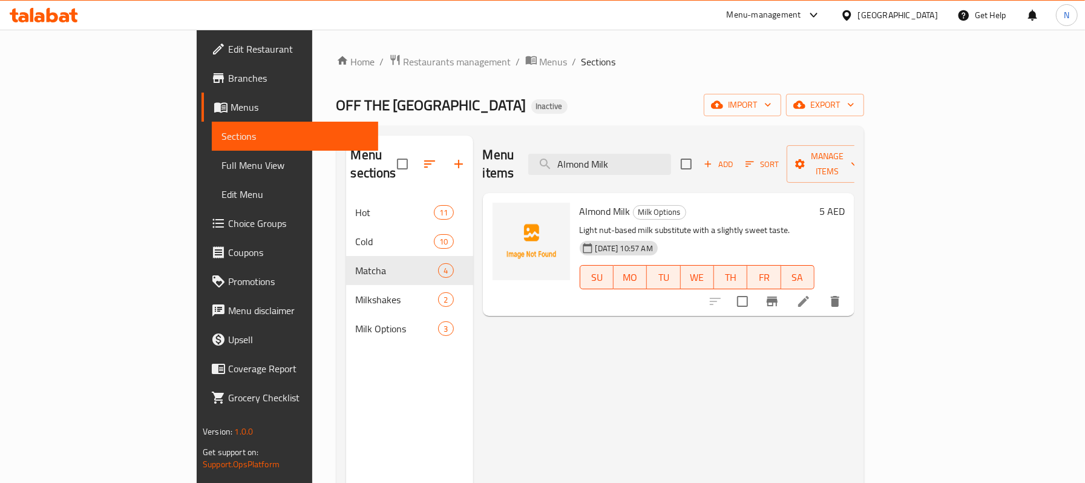
type input "Almond Milk"
click at [821, 293] on li at bounding box center [804, 301] width 34 height 22
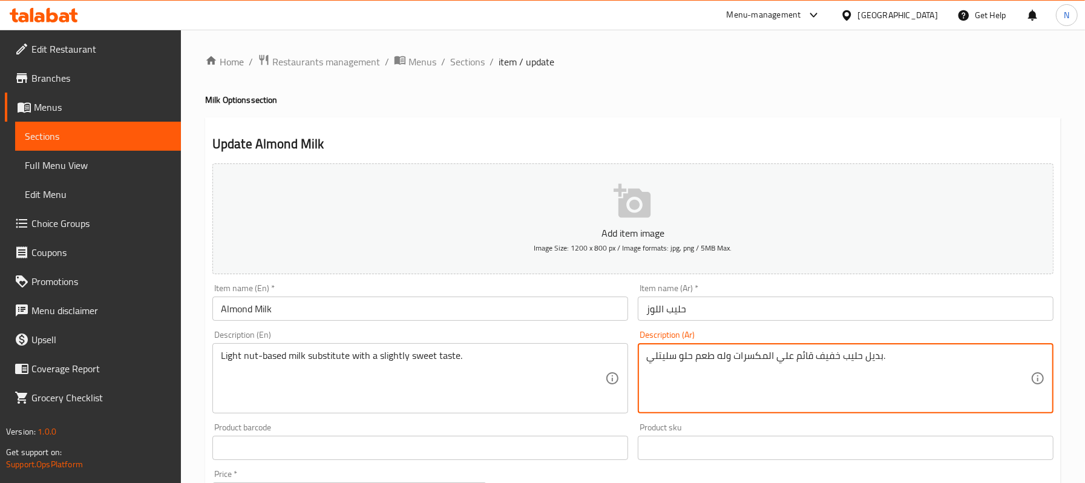
drag, startPoint x: 678, startPoint y: 359, endPoint x: 621, endPoint y: 353, distance: 57.1
type textarea "بديل حليب خفيف قائم علي المكسرات وله طعم حلو قليلا."
click at [794, 299] on input "حليب اللوز" at bounding box center [846, 309] width 416 height 24
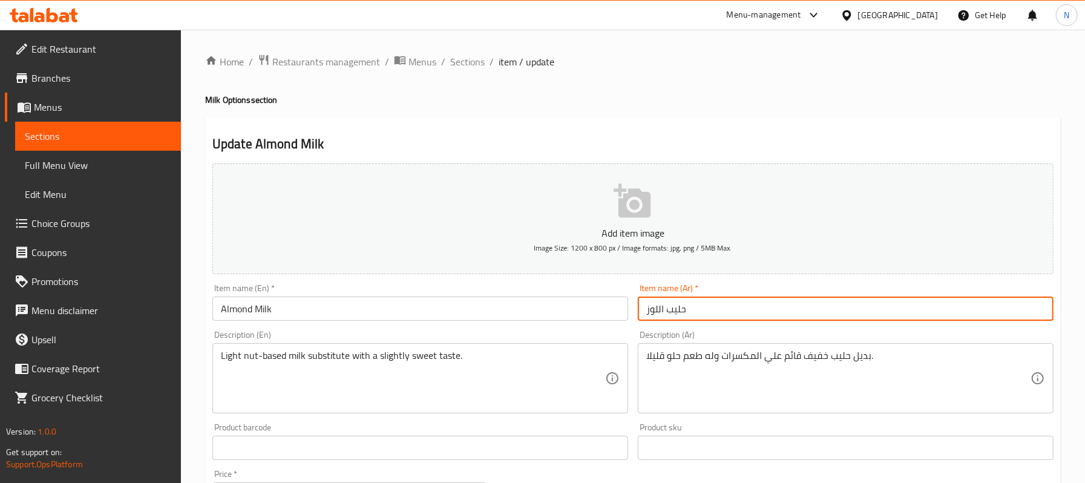
click at [465, 73] on div "Home / Restaurants management / Menus / Sections / item / update Milk Options s…" at bounding box center [633, 442] width 856 height 777
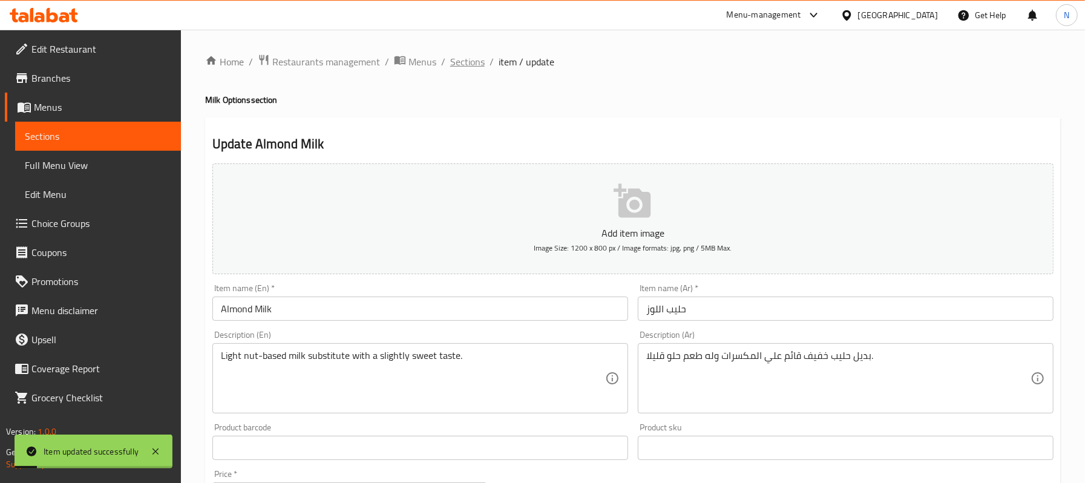
click at [464, 64] on span "Sections" at bounding box center [467, 61] width 34 height 15
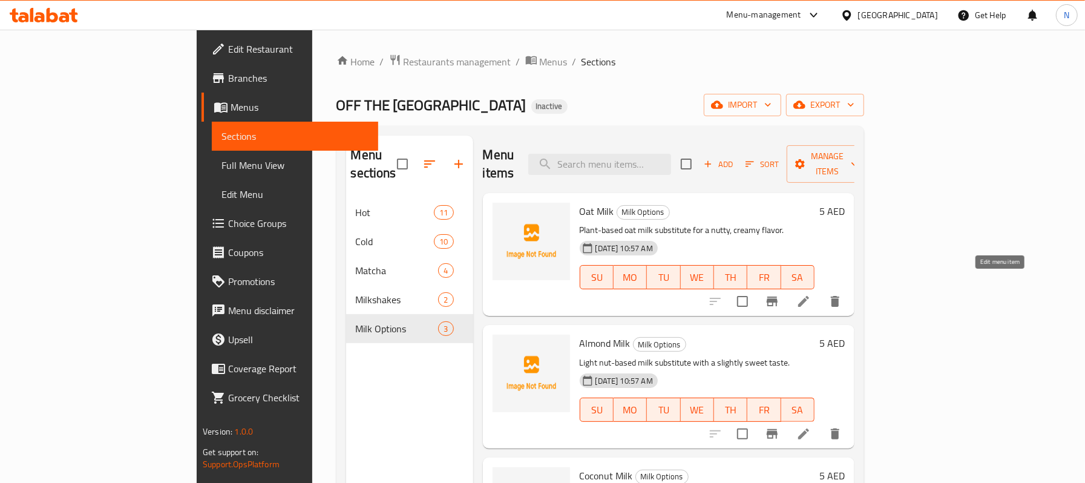
click at [809, 296] on icon at bounding box center [803, 301] width 11 height 11
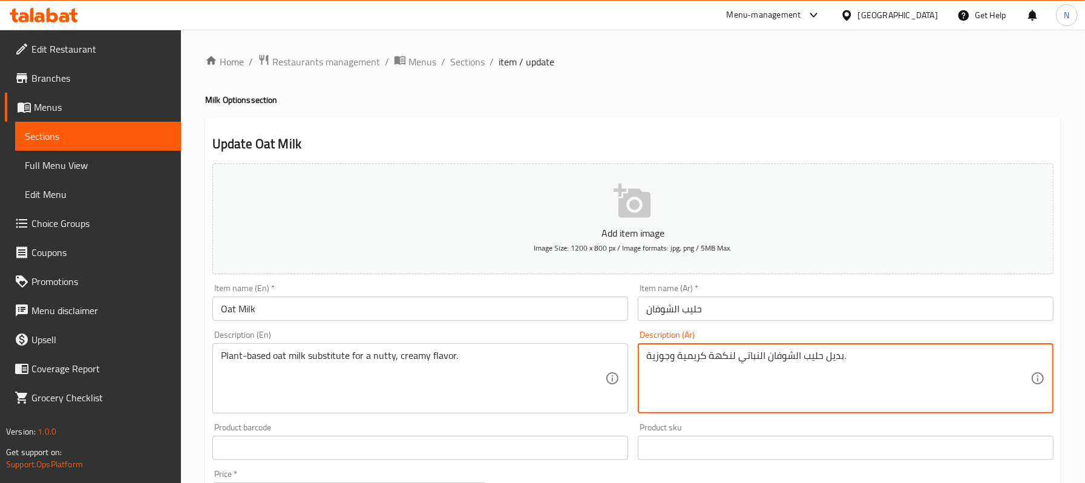
drag, startPoint x: 819, startPoint y: 356, endPoint x: 839, endPoint y: 359, distance: 19.7
type textarea "استبدل بحليب الشوفان النباتي لنكهة كريمية وجوزية."
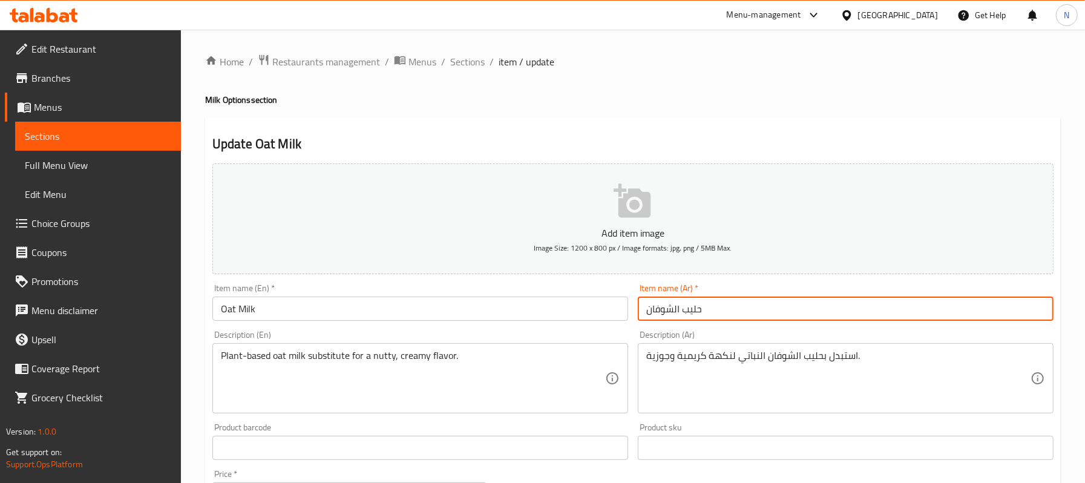
click at [707, 321] on input "حليب الشوفان" at bounding box center [846, 309] width 416 height 24
click at [464, 59] on span "Sections" at bounding box center [467, 61] width 34 height 15
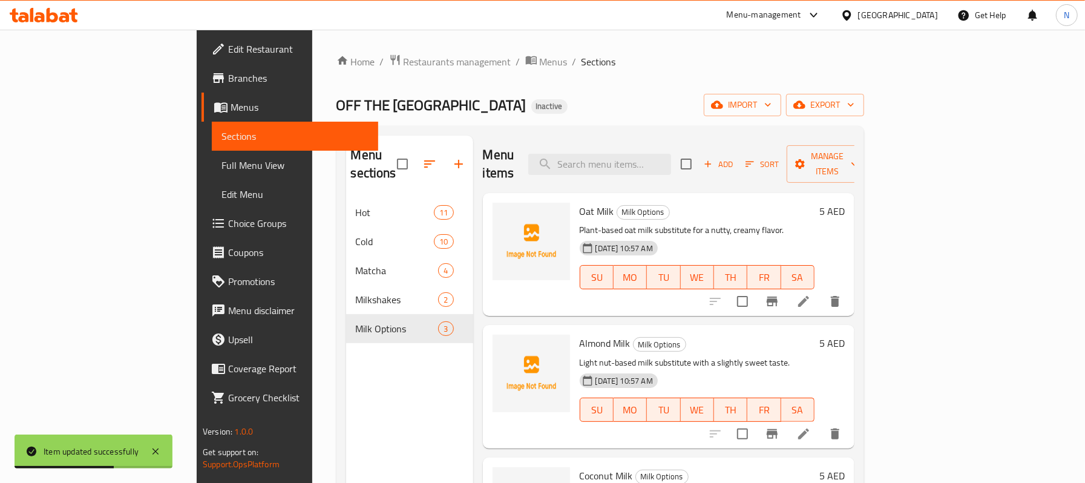
click at [850, 419] on div at bounding box center [775, 433] width 149 height 29
click at [809, 428] on icon at bounding box center [803, 433] width 11 height 11
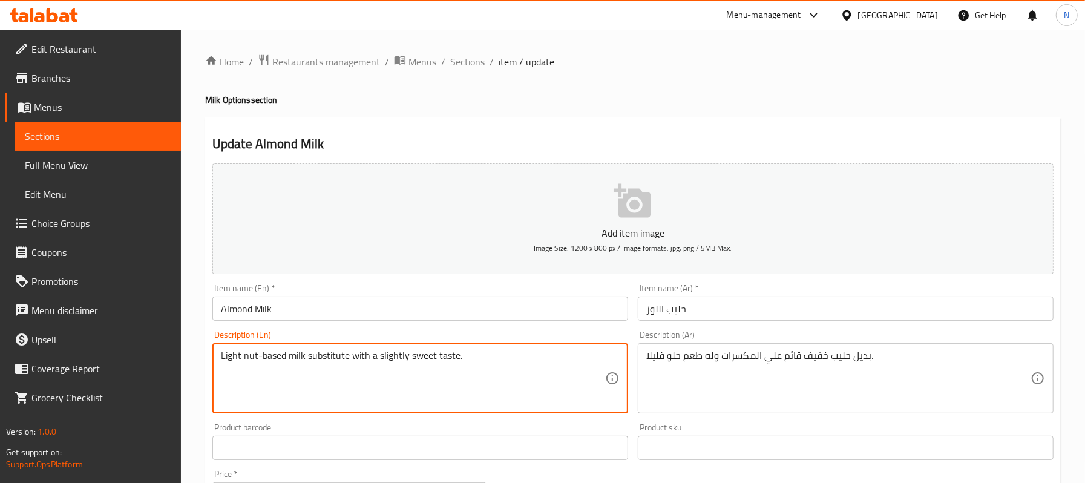
drag, startPoint x: 350, startPoint y: 361, endPoint x: 174, endPoint y: 350, distance: 175.8
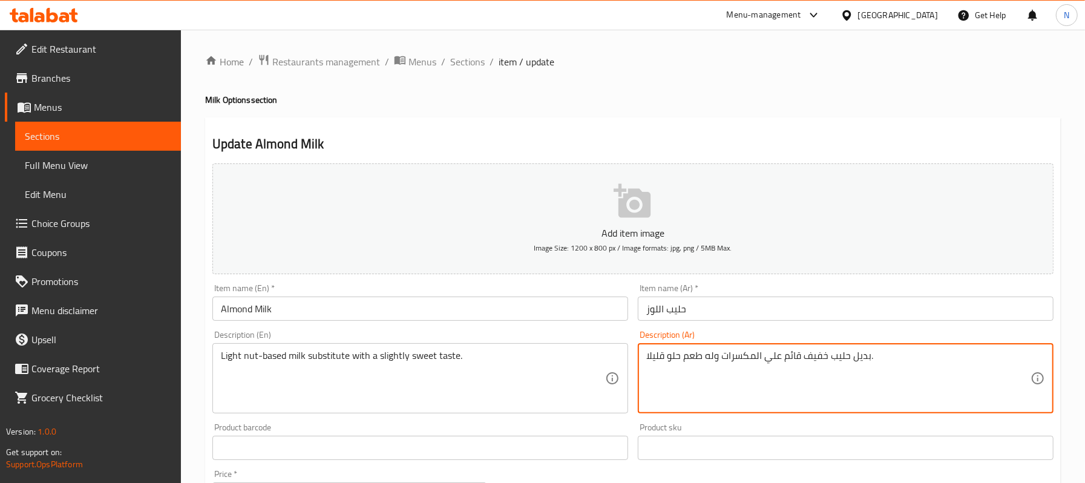
drag, startPoint x: 707, startPoint y: 356, endPoint x: 867, endPoint y: 363, distance: 159.9
paste textarea "ستبدل بحليب اساسه مكسرات خفيف"
type textarea "استبدل بحليب اساسه مكسرات خفيف مع طعم حلو قليلا."
click at [723, 310] on input "حليب اللوز" at bounding box center [846, 309] width 416 height 24
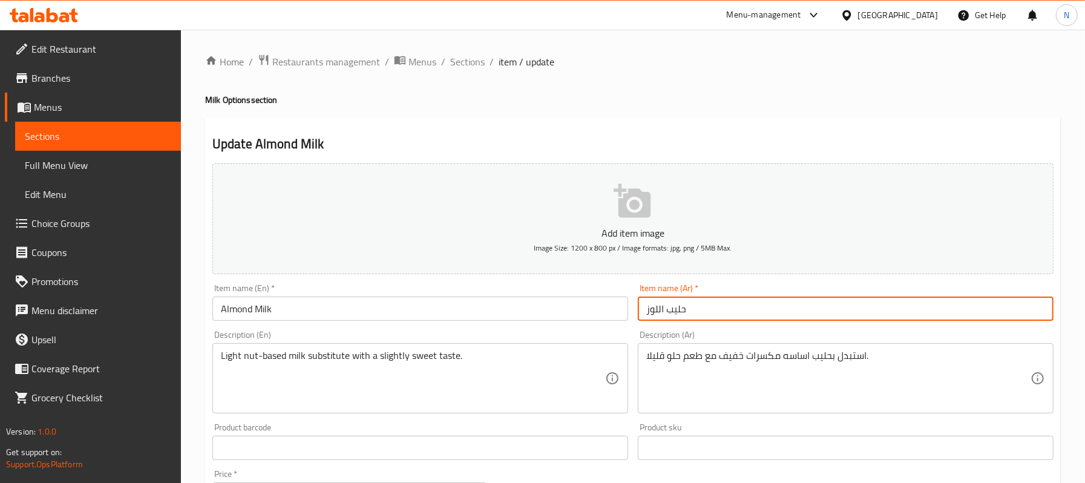
click at [467, 58] on span "Sections" at bounding box center [467, 61] width 34 height 15
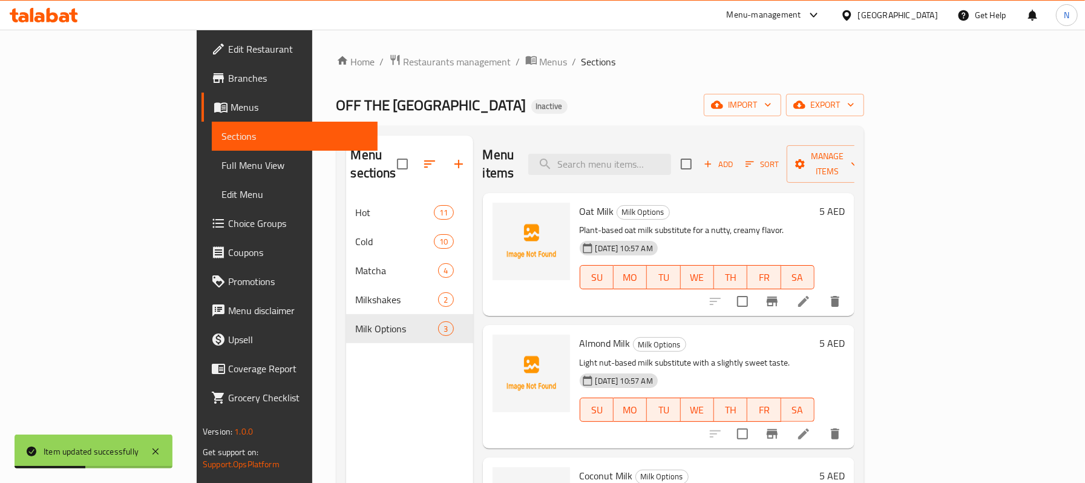
scroll to position [170, 0]
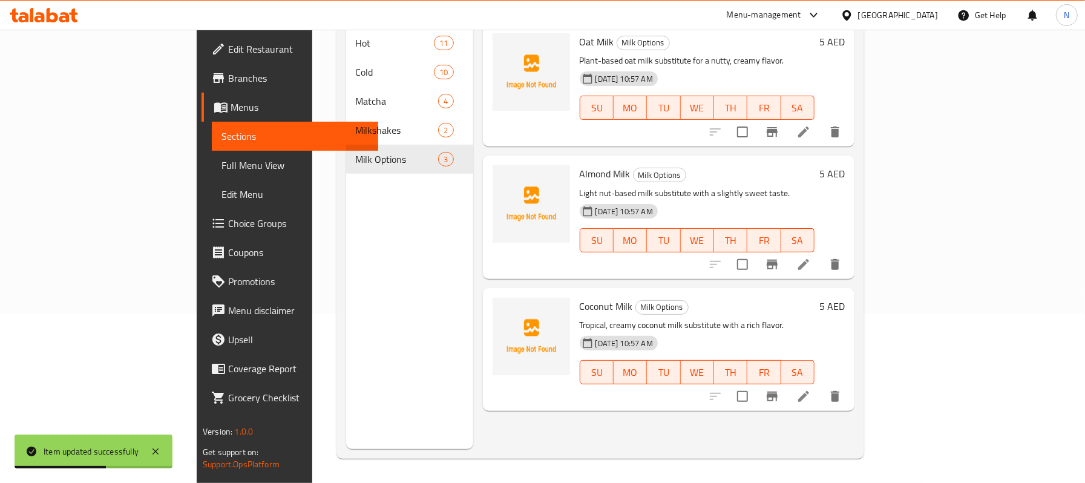
click at [811, 389] on icon at bounding box center [803, 396] width 15 height 15
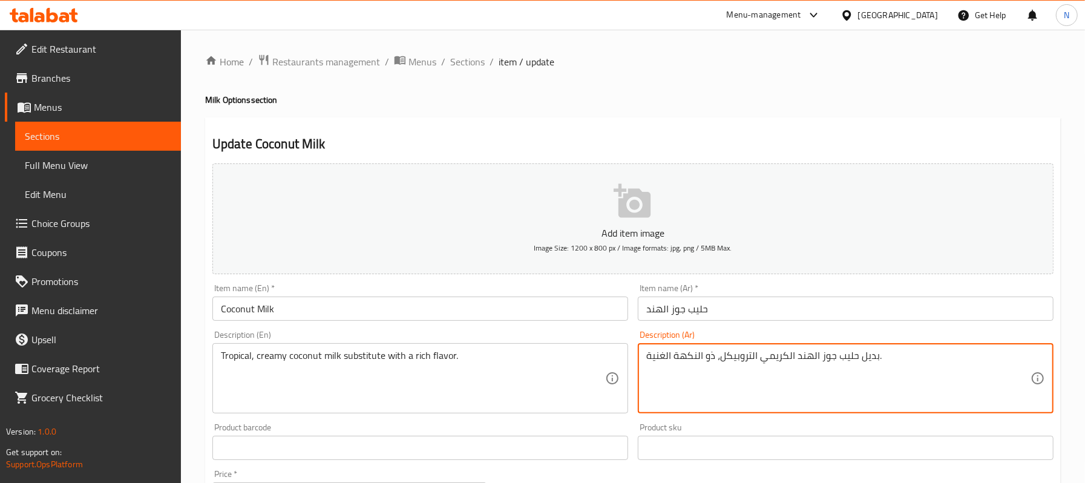
drag, startPoint x: 853, startPoint y: 355, endPoint x: 874, endPoint y: 356, distance: 21.2
click at [874, 356] on textarea "بديل حليب جوز الهند الكريمي التروبيكل، ذو النكهة الغنية." at bounding box center [838, 378] width 384 height 57
drag, startPoint x: 750, startPoint y: 355, endPoint x: 759, endPoint y: 357, distance: 8.8
click at [759, 357] on textarea "استبدل بحليب جوز الهند الكريمي التروبيكل، ذو النكهة الغنية." at bounding box center [838, 378] width 384 height 57
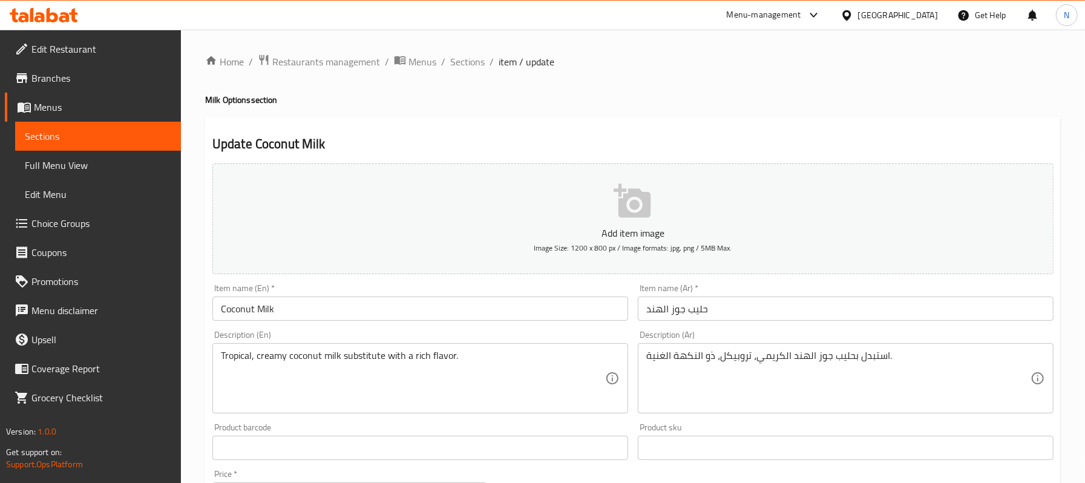
drag, startPoint x: 695, startPoint y: 345, endPoint x: 703, endPoint y: 346, distance: 8.0
click at [703, 346] on div "استبدل بحليب جوز الهند الكريمي، تروبيكل، ذو النكهة الغنية. Description (Ar)" at bounding box center [846, 378] width 416 height 70
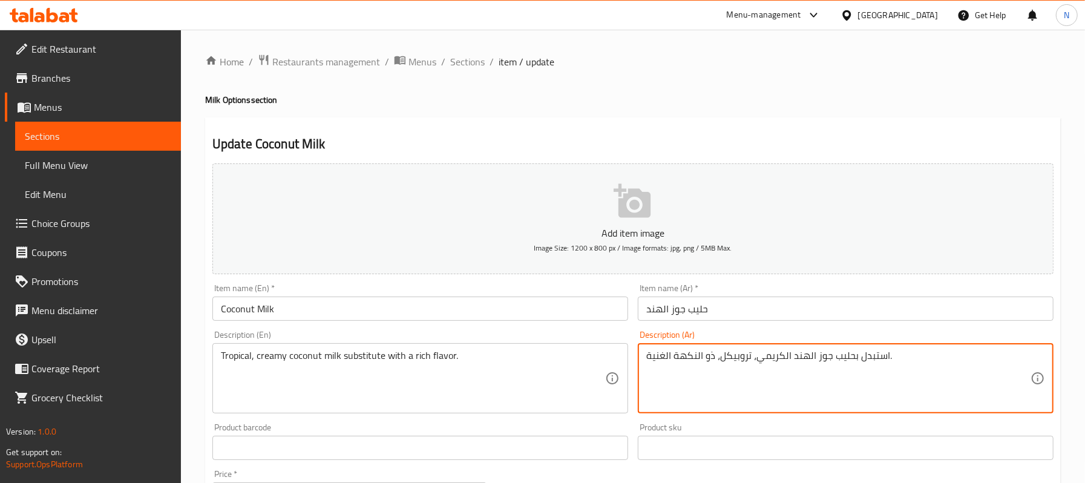
drag, startPoint x: 695, startPoint y: 354, endPoint x: 712, endPoint y: 359, distance: 17.2
click at [712, 359] on textarea "استبدل بحليب جوز الهند الكريمي، تروبيكل، ذو النكهة الغنية." at bounding box center [838, 378] width 384 height 57
click at [666, 352] on textarea "استبدل بحليب جوز الهند الكريمي، تروبيكل، مع نكهة الغنية." at bounding box center [838, 378] width 384 height 57
type textarea "استبدل بحليب جوز الهند الكريمي، تروبيكل، مع نكهة غنية."
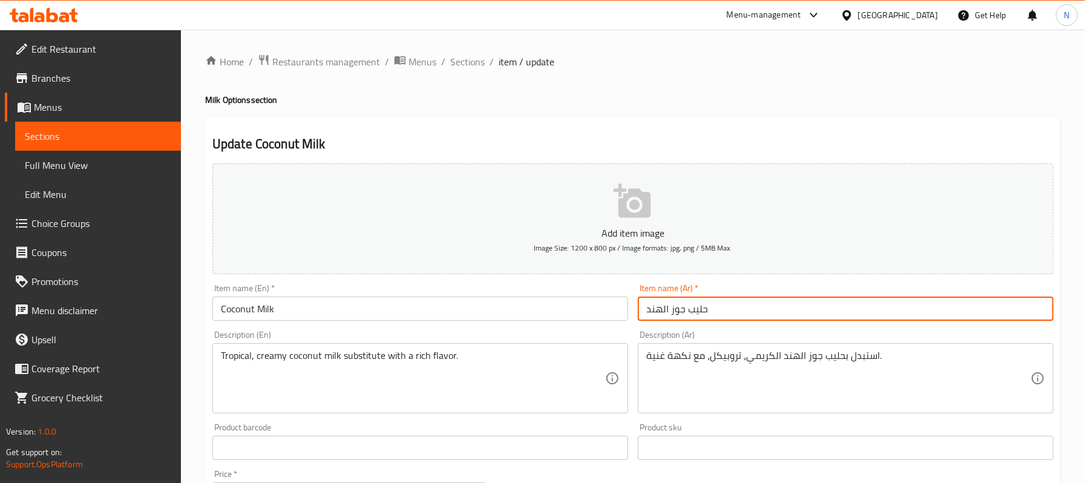
click at [681, 320] on input "حليب جوز الهند" at bounding box center [846, 309] width 416 height 24
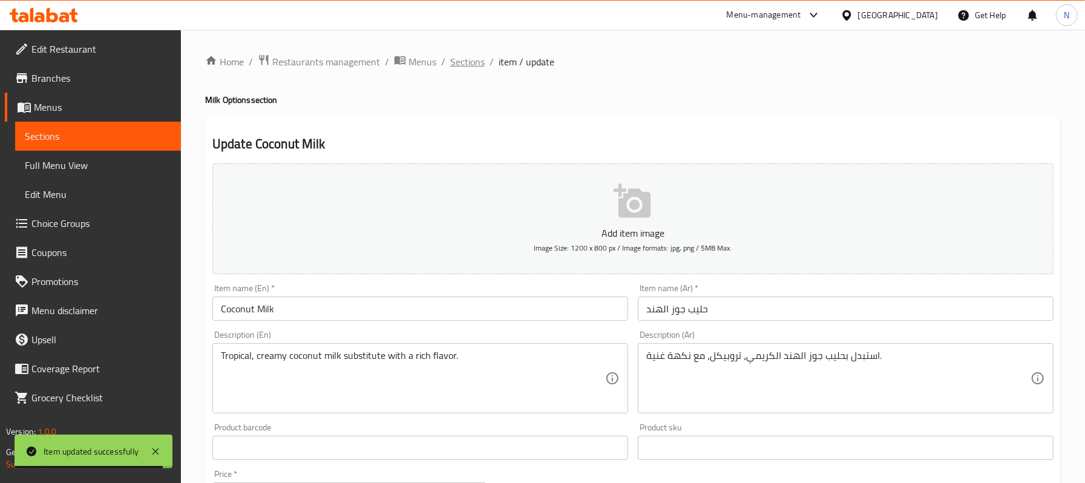
click at [461, 54] on span "Sections" at bounding box center [467, 61] width 34 height 15
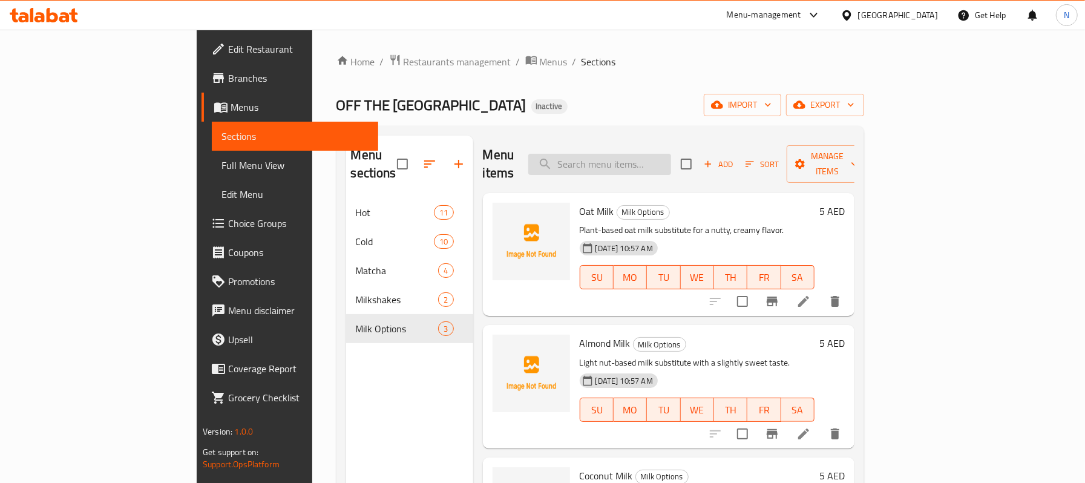
click at [658, 154] on input "search" at bounding box center [599, 164] width 143 height 21
paste input "cold V60"
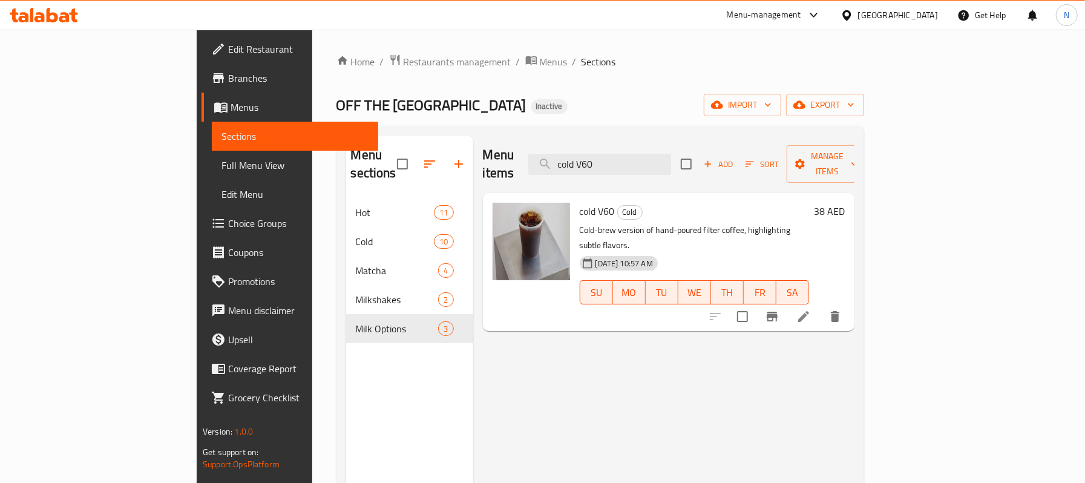
type input "cold V60"
click at [809, 311] on icon at bounding box center [803, 316] width 11 height 11
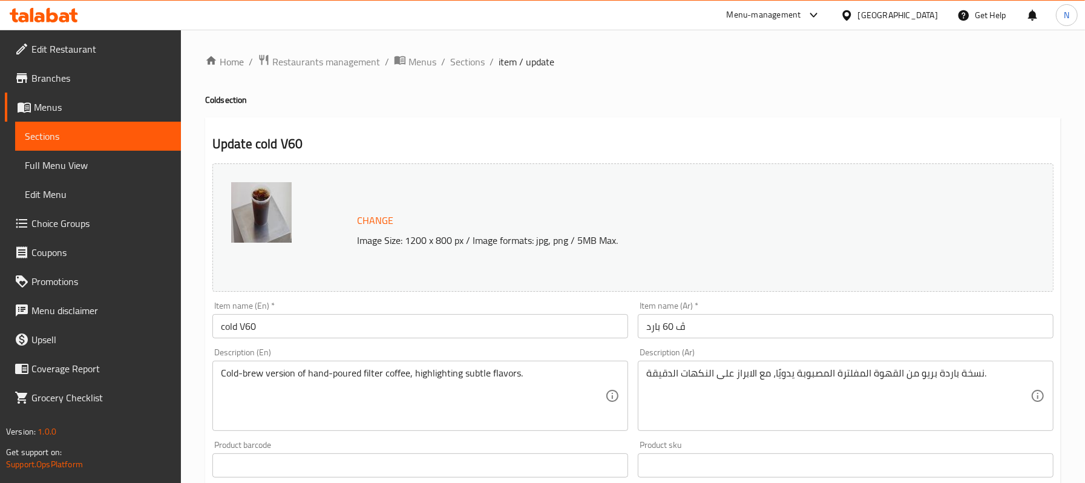
click at [676, 328] on input "ڤ 60 بارد" at bounding box center [846, 326] width 416 height 24
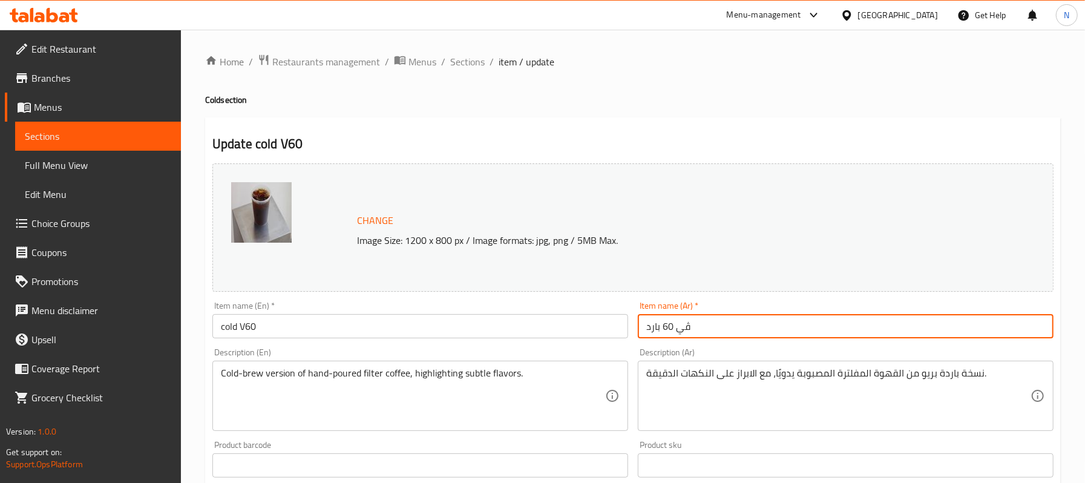
type input "ڤي 60 بارد"
click at [467, 65] on span "Sections" at bounding box center [467, 61] width 34 height 15
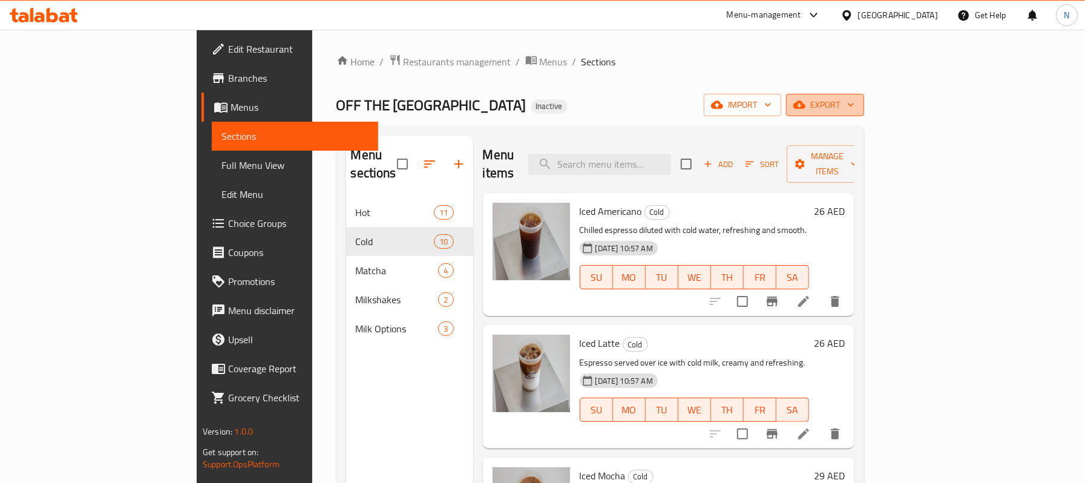
click at [854, 107] on span "export" at bounding box center [825, 104] width 59 height 15
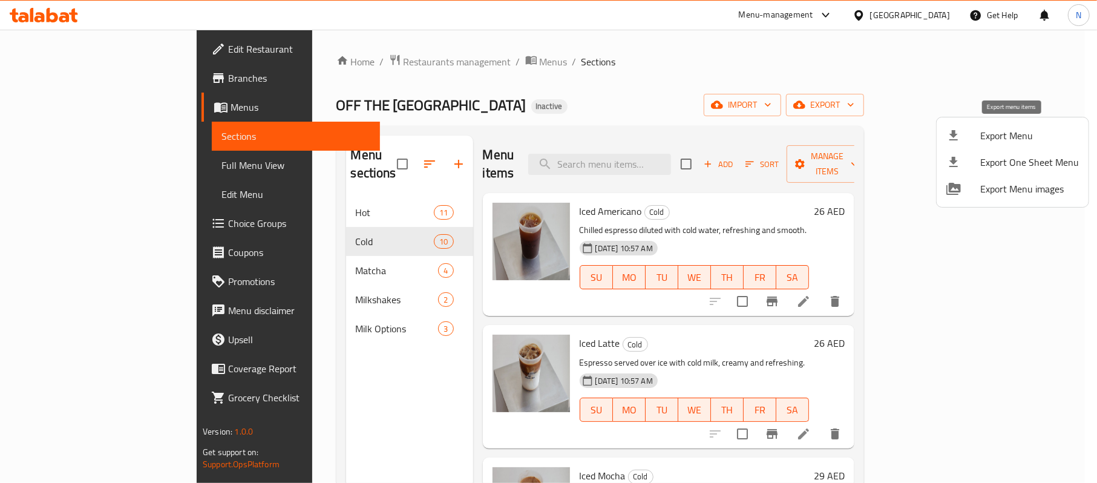
click at [1021, 122] on li "Export Menu" at bounding box center [1013, 135] width 152 height 27
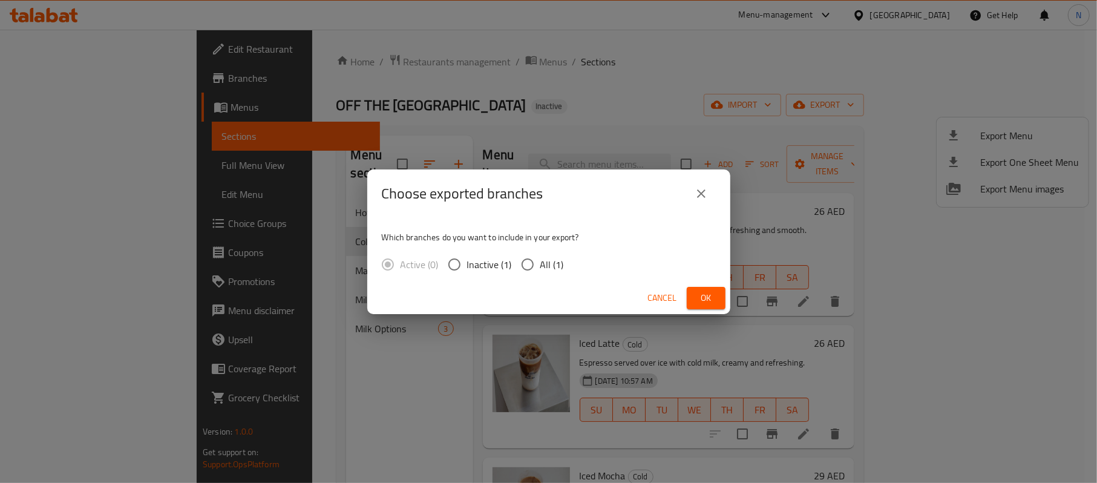
click at [529, 269] on input "All (1)" at bounding box center [527, 264] width 25 height 25
radio input "true"
click at [695, 297] on button "Ok" at bounding box center [706, 298] width 39 height 22
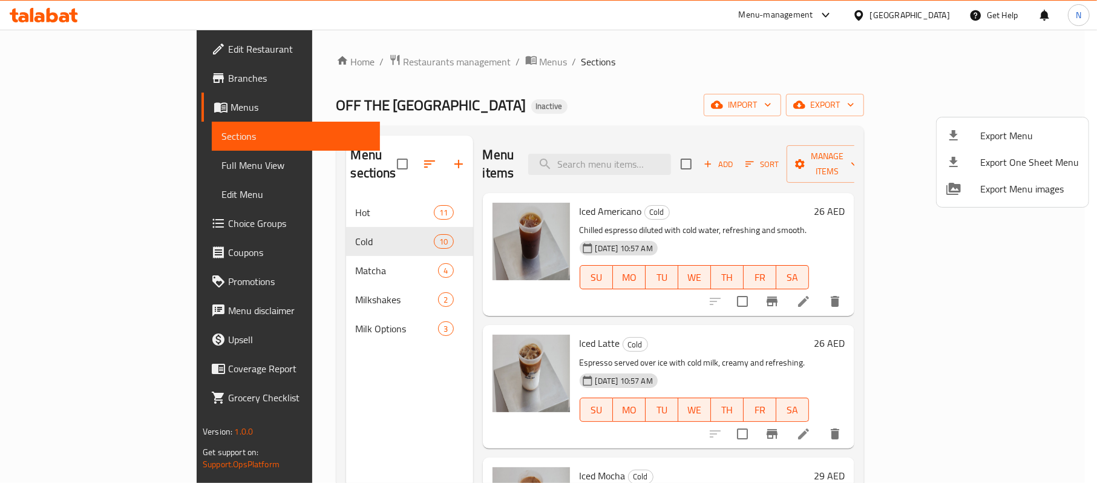
click at [687, 126] on div at bounding box center [548, 241] width 1097 height 483
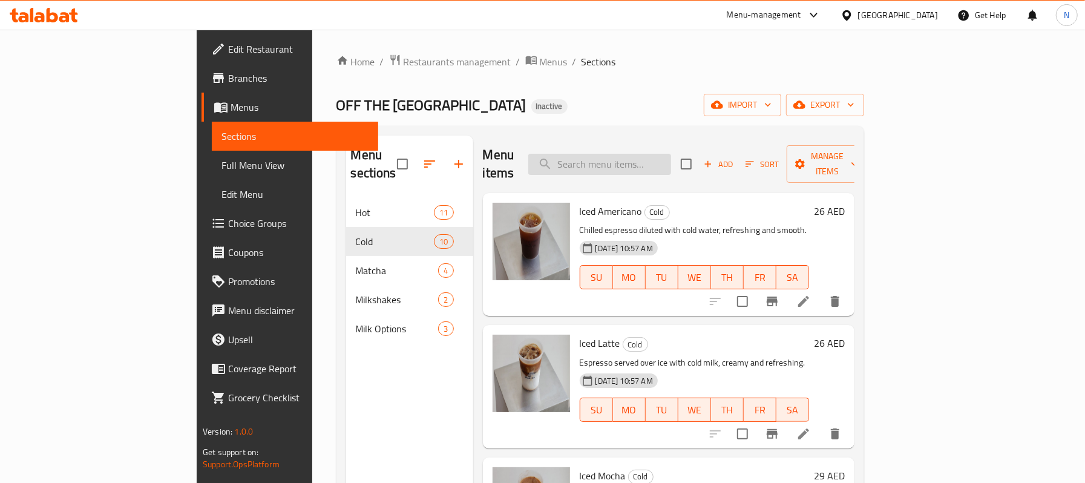
click at [671, 158] on input "search" at bounding box center [599, 164] width 143 height 21
paste input "HOD"
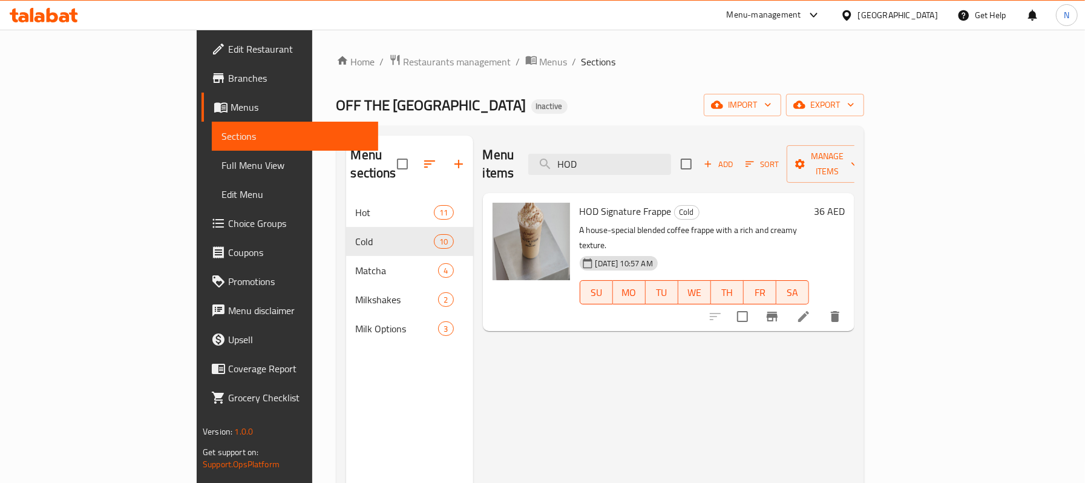
type input "HOD"
click at [811, 309] on icon at bounding box center [803, 316] width 15 height 15
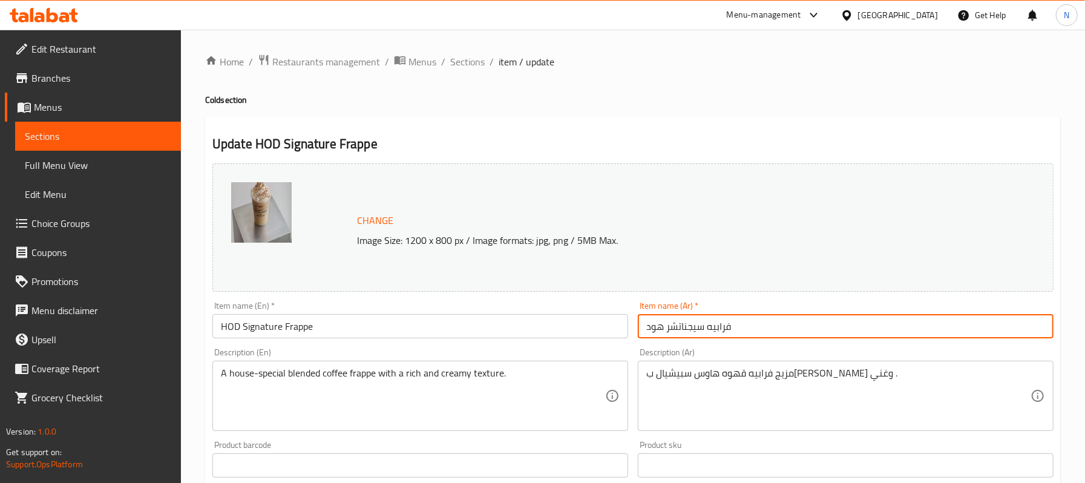
drag, startPoint x: 662, startPoint y: 330, endPoint x: 617, endPoint y: 330, distance: 44.8
click at [617, 330] on div "Change Image Size: 1200 x 800 px / Image formats: jpg, png / 5MB Max. Item name…" at bounding box center [633, 428] width 851 height 539
drag, startPoint x: 688, startPoint y: 323, endPoint x: 640, endPoint y: 328, distance: 48.1
click at [640, 328] on input "فرابيه سيجناتشر هود" at bounding box center [846, 326] width 416 height 24
type input "فرابيه سيجنتشر اتش او دي"
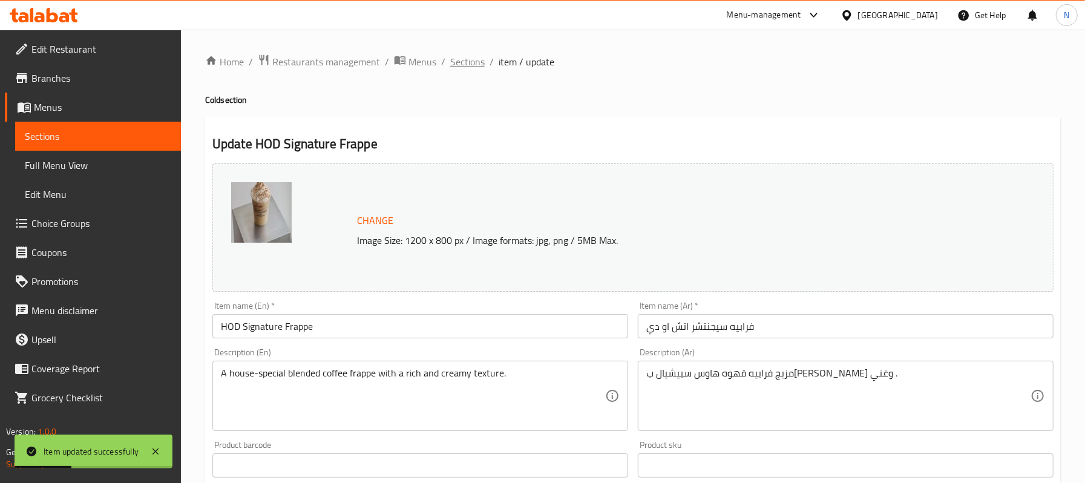
click at [465, 59] on span "Sections" at bounding box center [467, 61] width 34 height 15
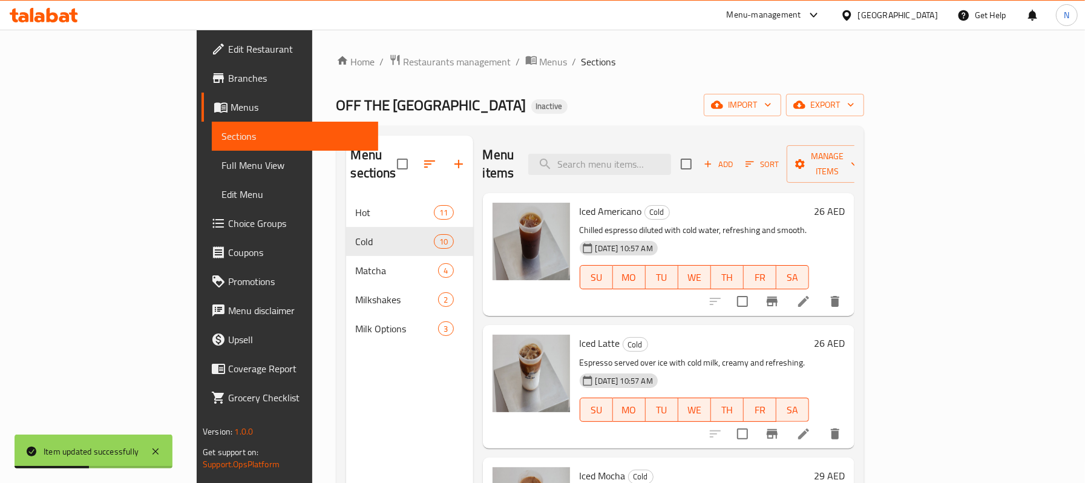
click at [693, 134] on div "Menu sections Hot 11 Cold 10 Matcha 4 Milkshakes 2 Milk Options 3 Menu items Ad…" at bounding box center [600, 377] width 528 height 502
click at [671, 154] on input "search" at bounding box center [599, 164] width 143 height 21
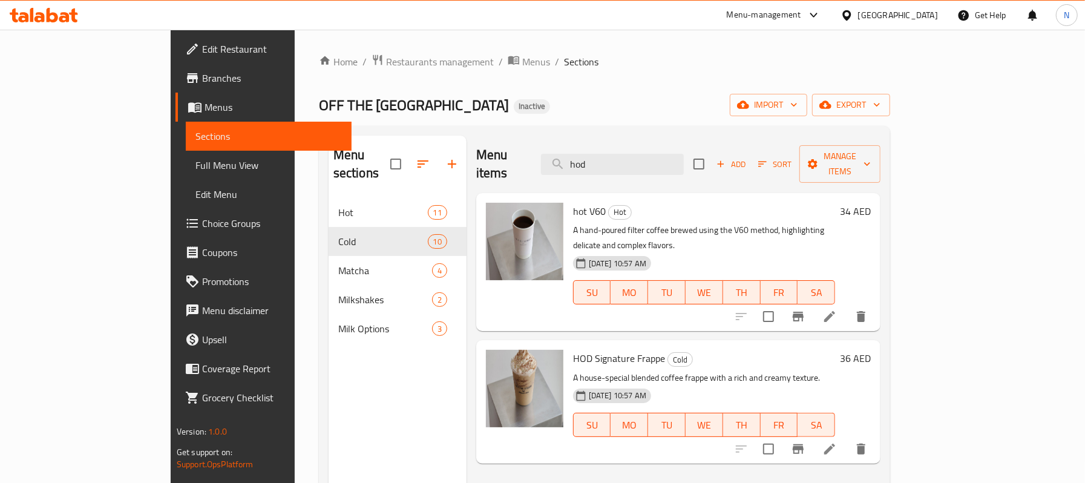
type input "hod"
click at [202, 42] on span "Edit Restaurant" at bounding box center [272, 49] width 140 height 15
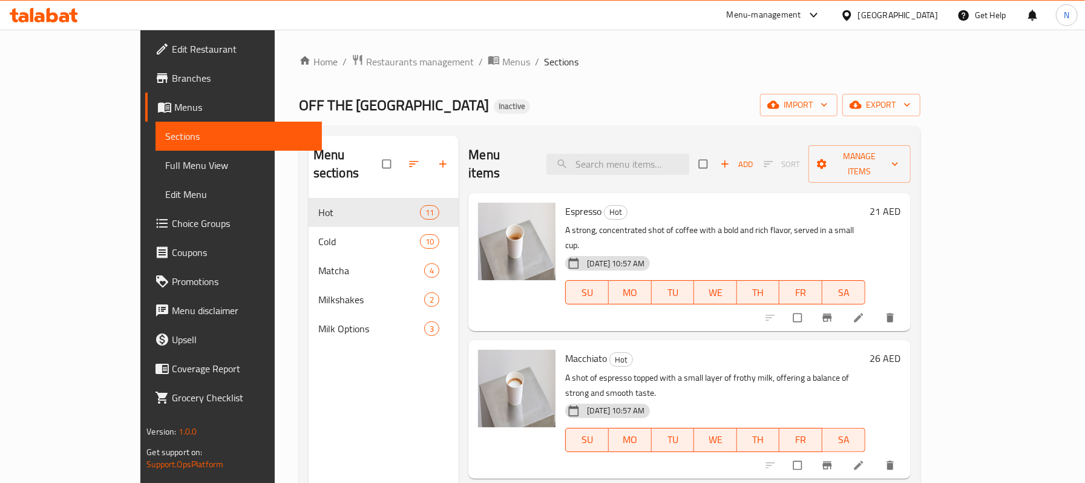
drag, startPoint x: 0, startPoint y: 0, endPoint x: 100, endPoint y: 165, distance: 193.0
click at [165, 165] on span "Full Menu View" at bounding box center [238, 165] width 146 height 15
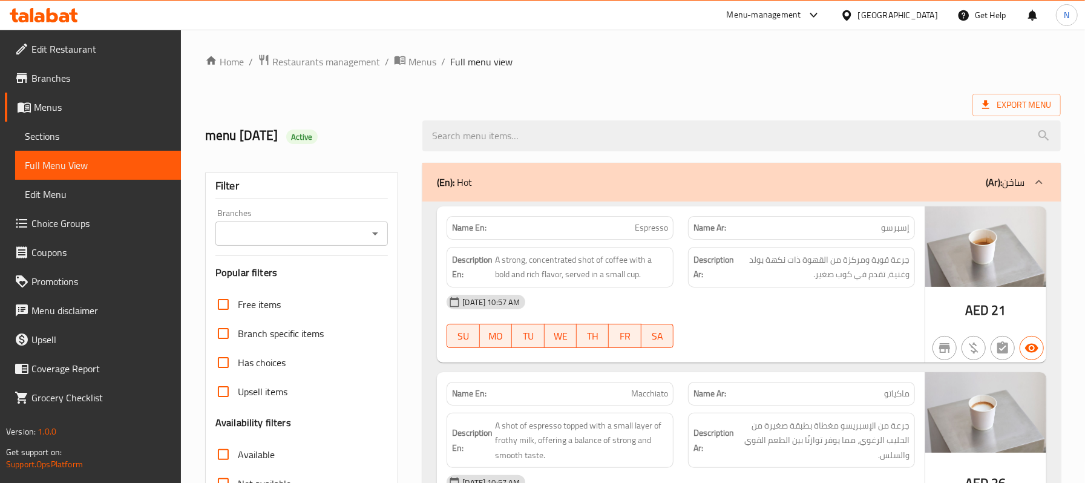
scroll to position [80, 0]
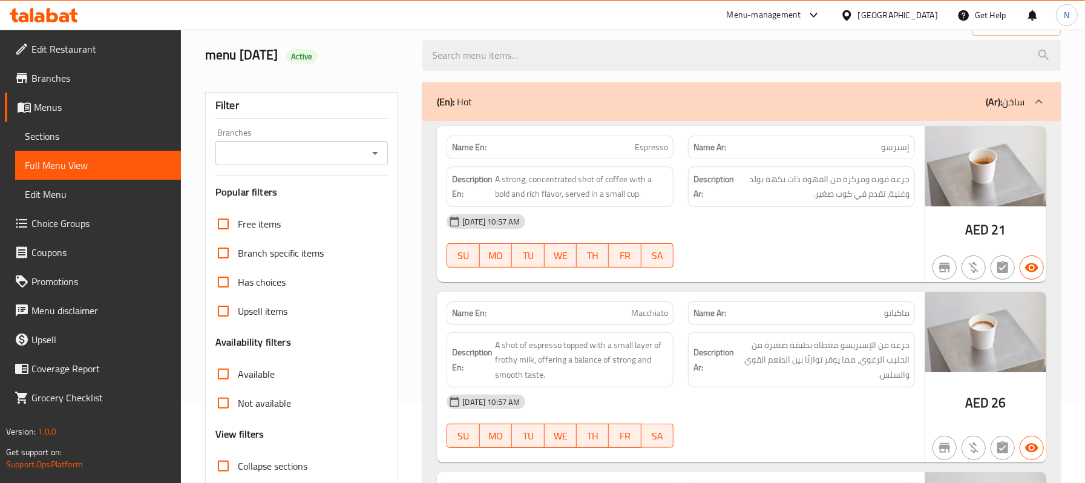
click at [640, 151] on span "Espresso" at bounding box center [651, 147] width 33 height 13
copy span "Espresso"
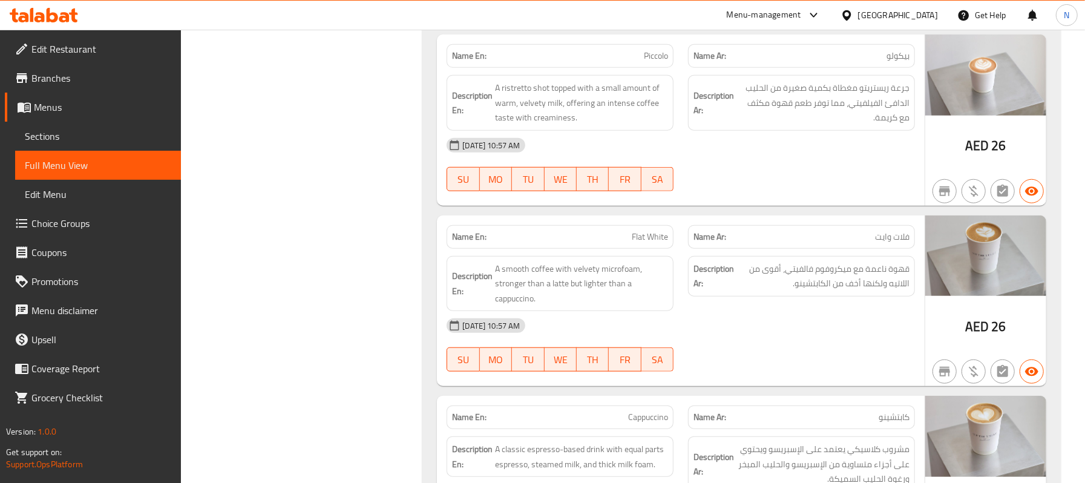
scroll to position [645, 0]
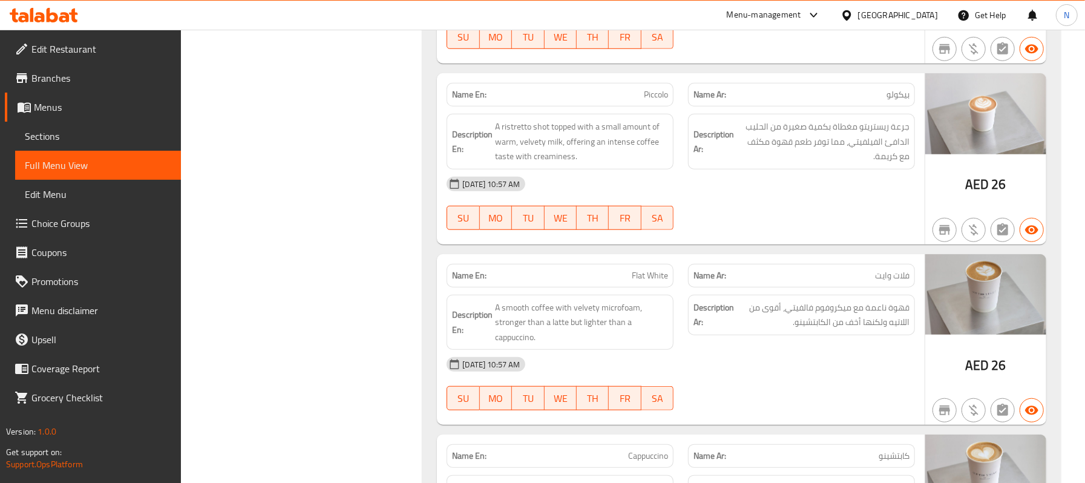
click at [654, 93] on span "Piccolo" at bounding box center [656, 94] width 24 height 13
copy span "Piccolo"
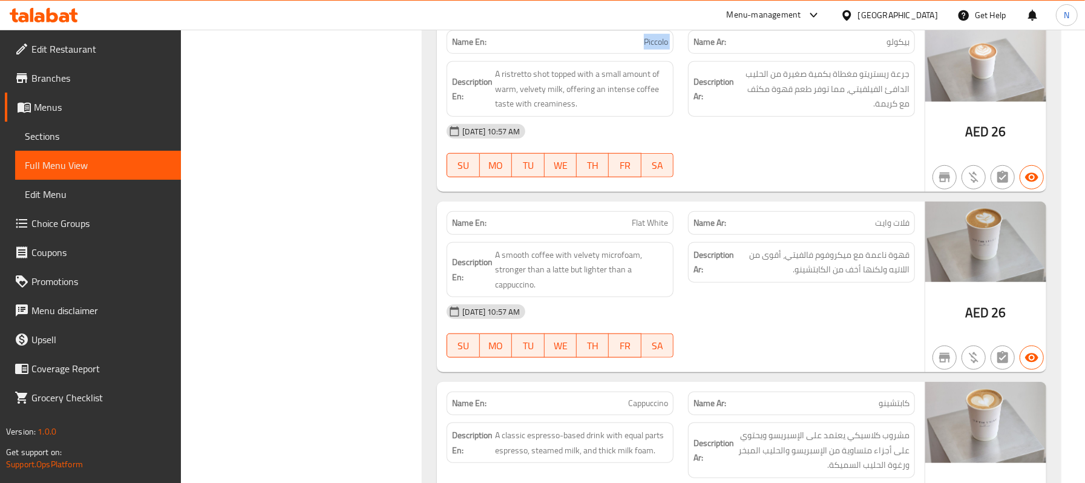
scroll to position [726, 0]
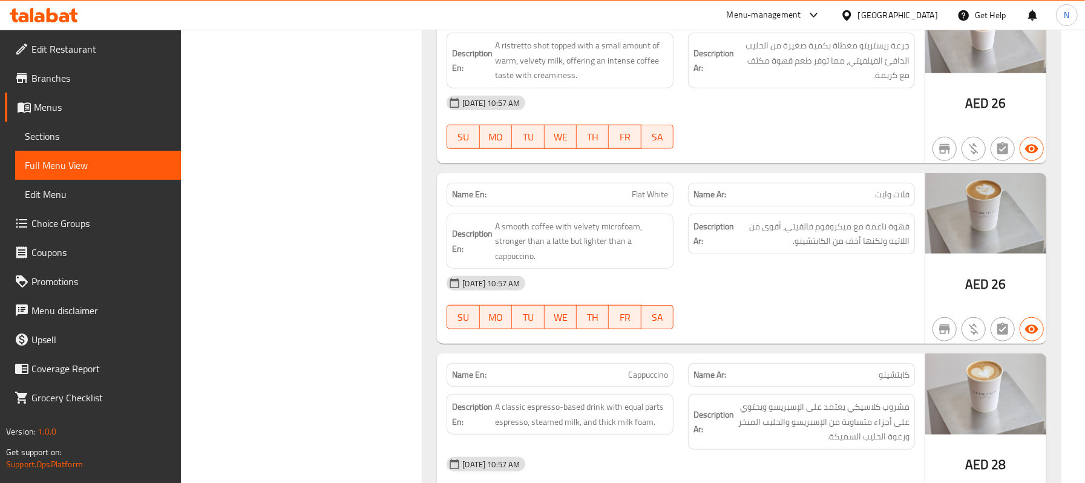
click at [644, 197] on span "Flat White" at bounding box center [650, 194] width 36 height 13
copy span "Flat White"
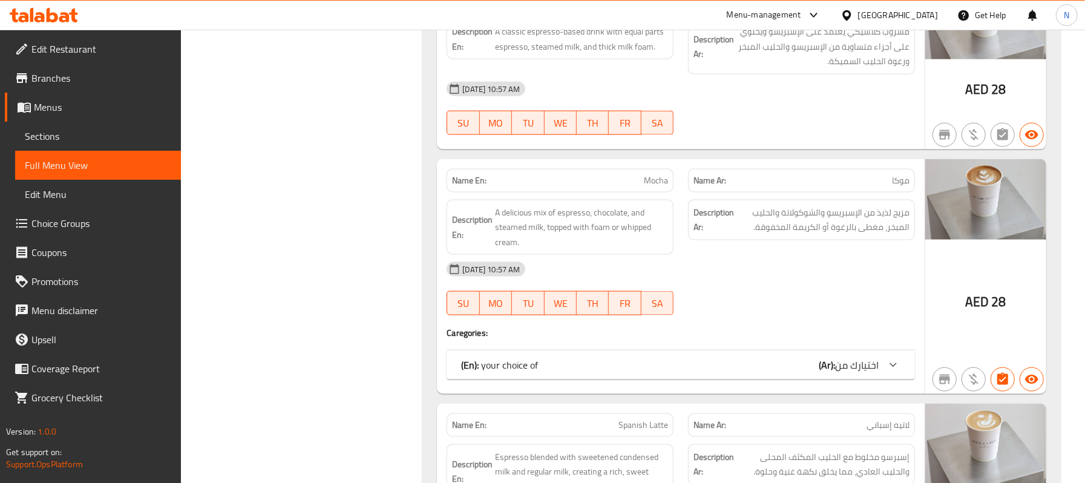
scroll to position [1129, 0]
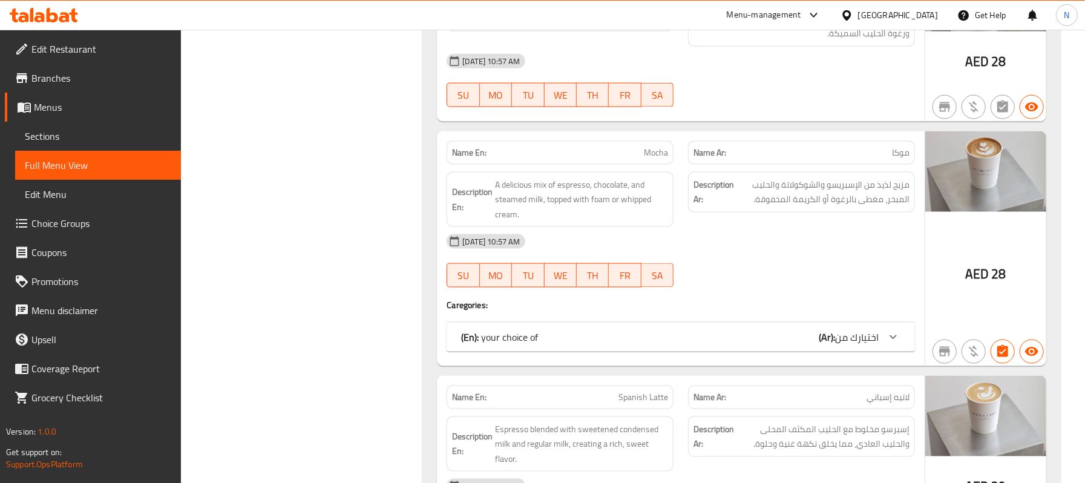
click at [626, 337] on div "(En): your choice of (Ar): اختيارك من" at bounding box center [670, 337] width 418 height 15
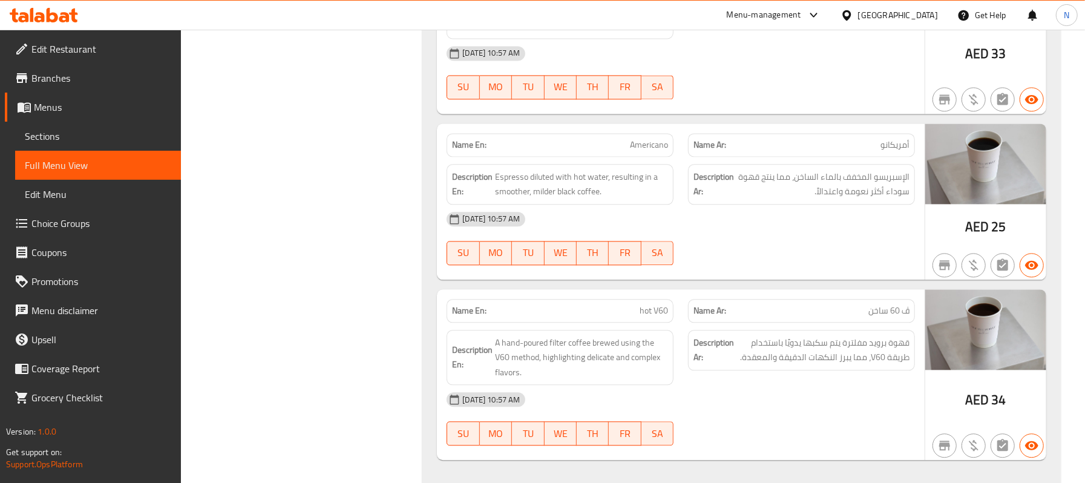
scroll to position [1959, 0]
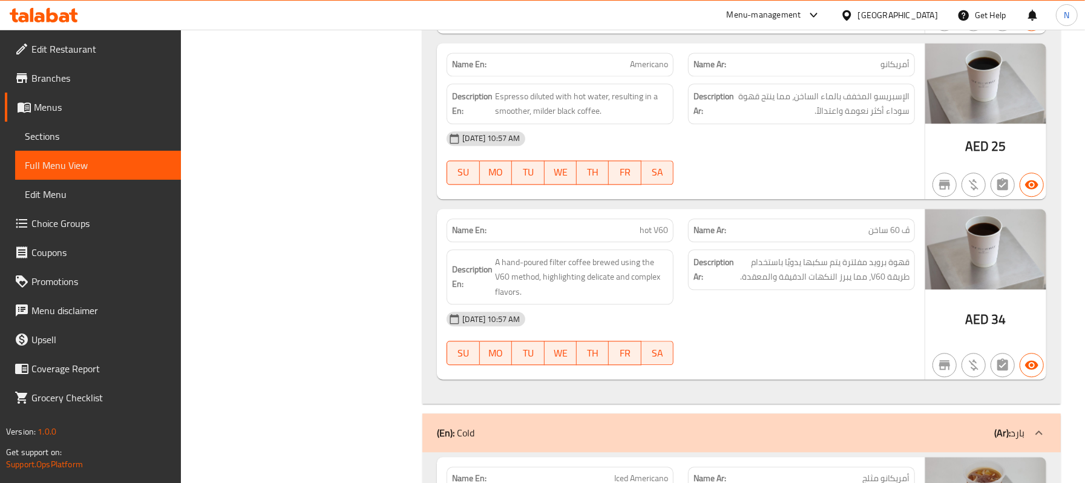
click at [657, 242] on div "Name En: hot V60" at bounding box center [560, 230] width 227 height 24
copy span "hot V60"
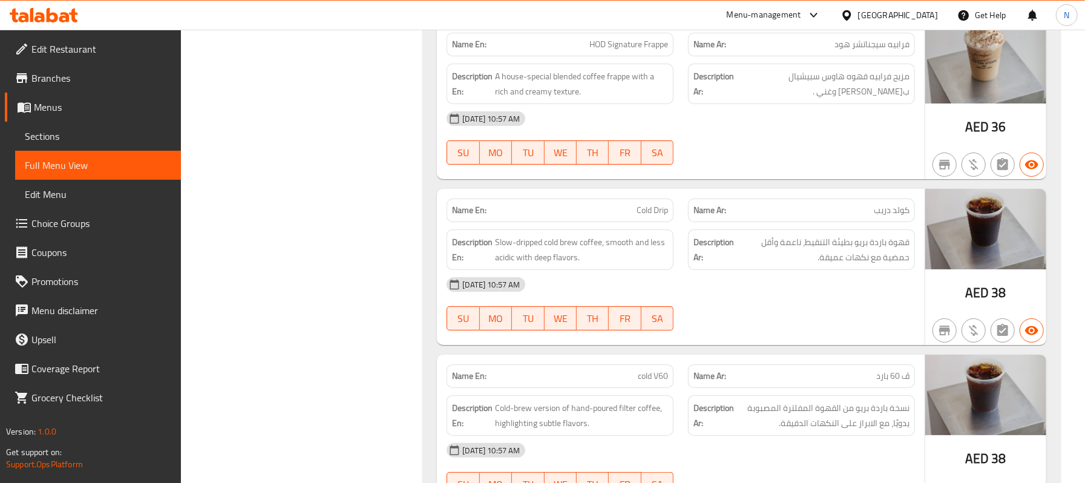
scroll to position [3250, 0]
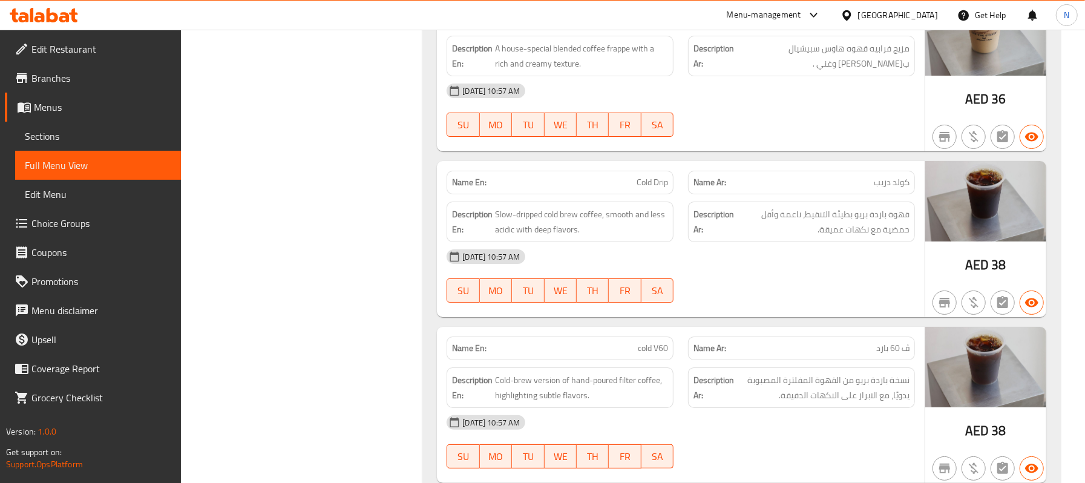
click at [662, 189] on span "Cold Drip" at bounding box center [652, 182] width 31 height 13
copy span "Cold Drip"
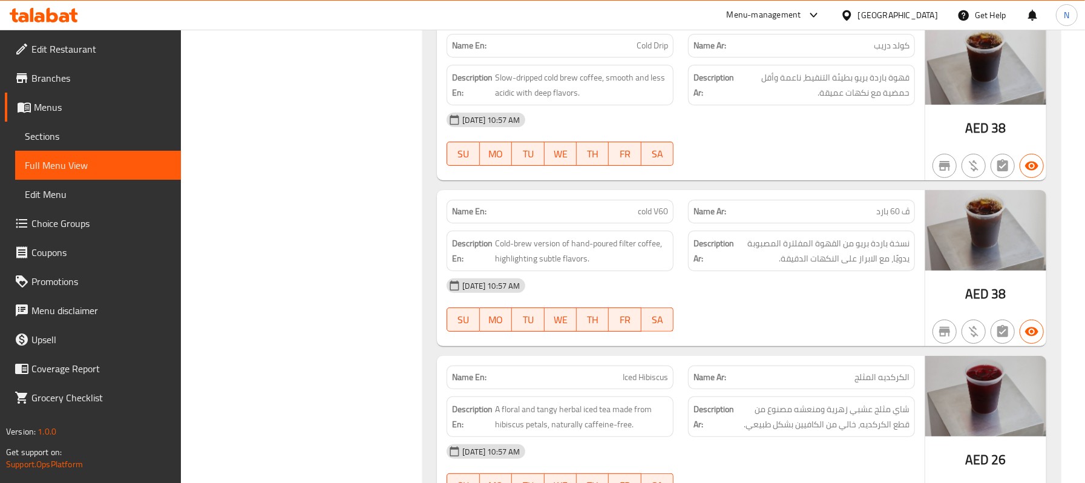
scroll to position [3411, 0]
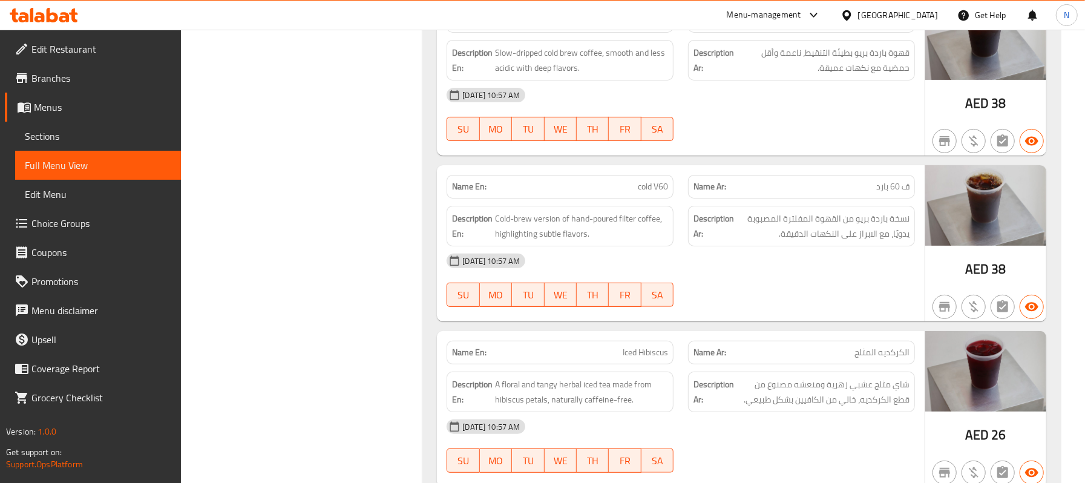
click at [651, 192] on div "Name En: cold V60" at bounding box center [560, 187] width 227 height 24
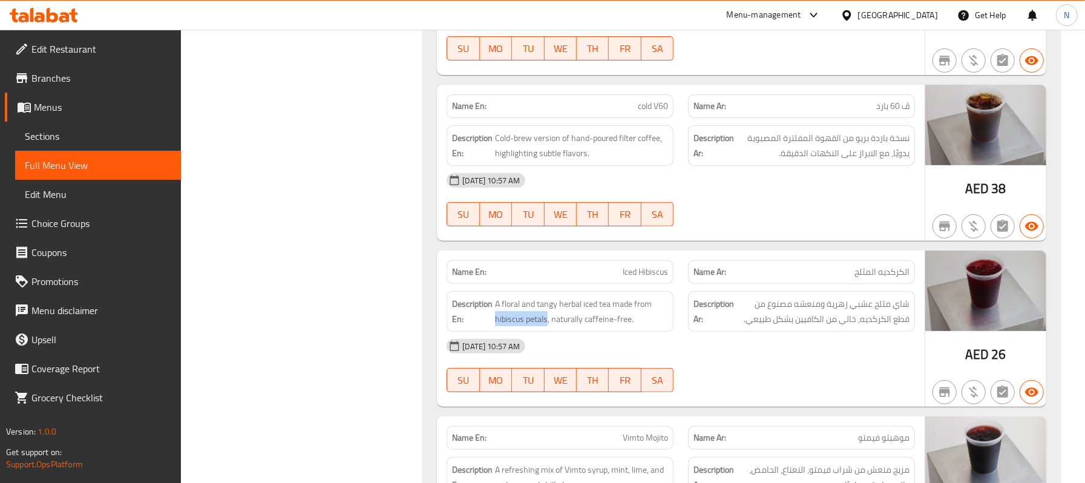
drag, startPoint x: 548, startPoint y: 339, endPoint x: 494, endPoint y: 342, distance: 53.9
click at [494, 326] on h6 "Description En: A floral and tangy herbal iced tea made from hibiscus petals, n…" at bounding box center [560, 312] width 216 height 30
copy span "hibiscus petals"
click at [630, 278] on span "Iced Hibiscus" at bounding box center [645, 272] width 45 height 13
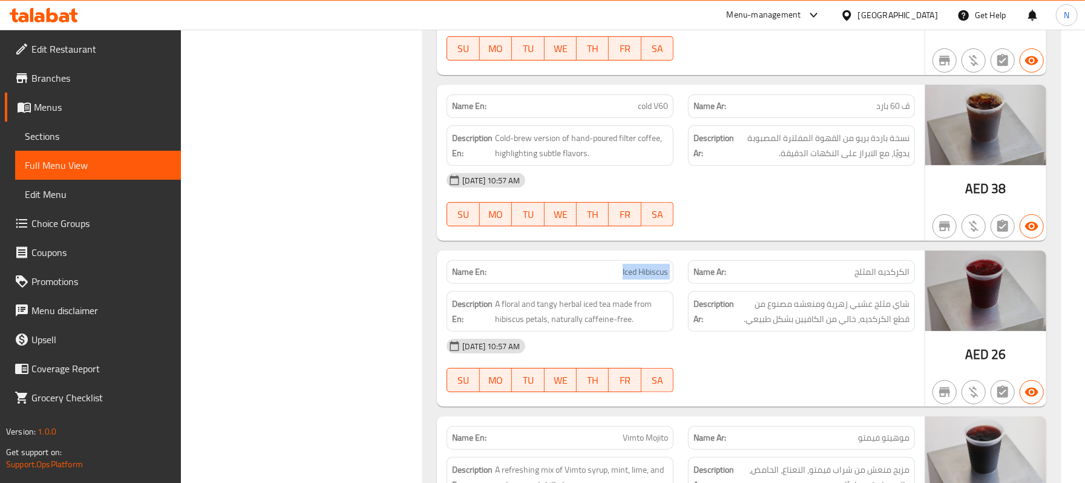
click at [630, 278] on span "Iced Hibiscus" at bounding box center [645, 272] width 45 height 13
copy span "Iced Hibiscus"
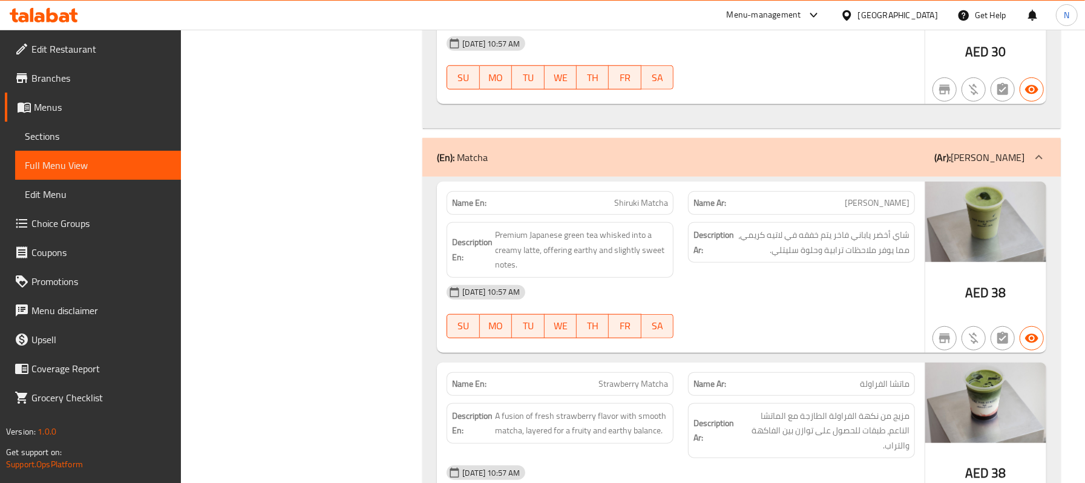
scroll to position [3976, 0]
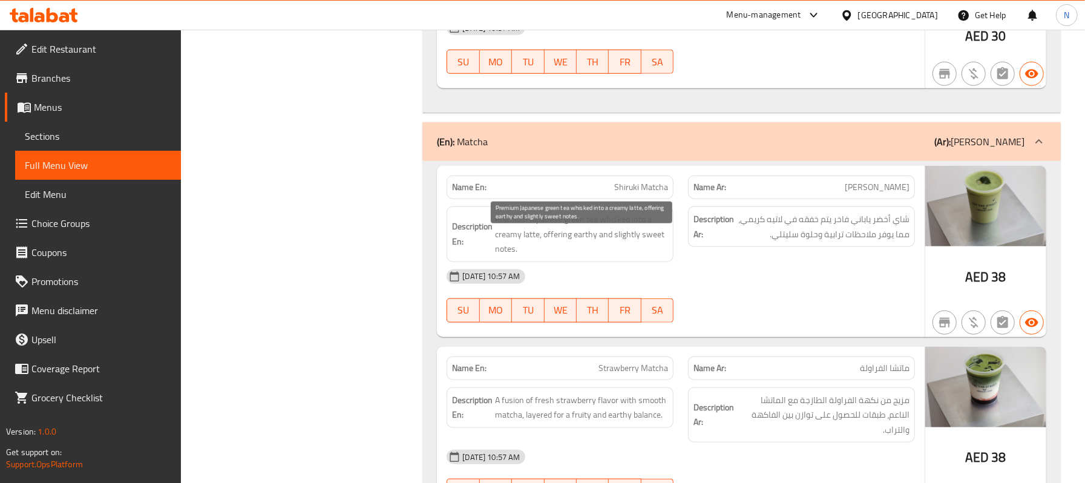
click at [615, 252] on span "Premium Japanese green tea whisked into a creamy latte, offering earthy and sli…" at bounding box center [581, 234] width 173 height 45
click at [634, 197] on div "Name En: Shiruki Matcha" at bounding box center [560, 187] width 227 height 24
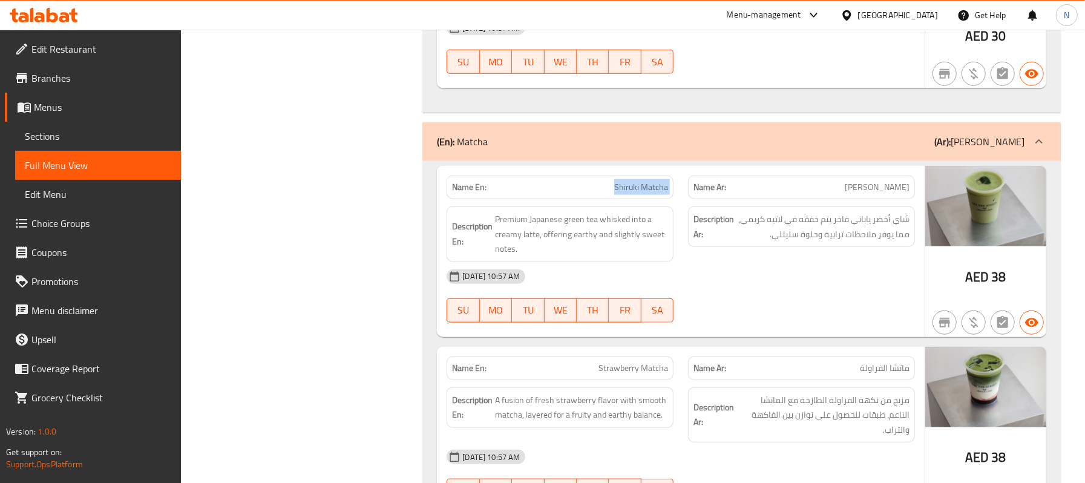
click at [634, 197] on div "Name En: Shiruki Matcha" at bounding box center [560, 187] width 227 height 24
copy span "Shiruki Matcha"
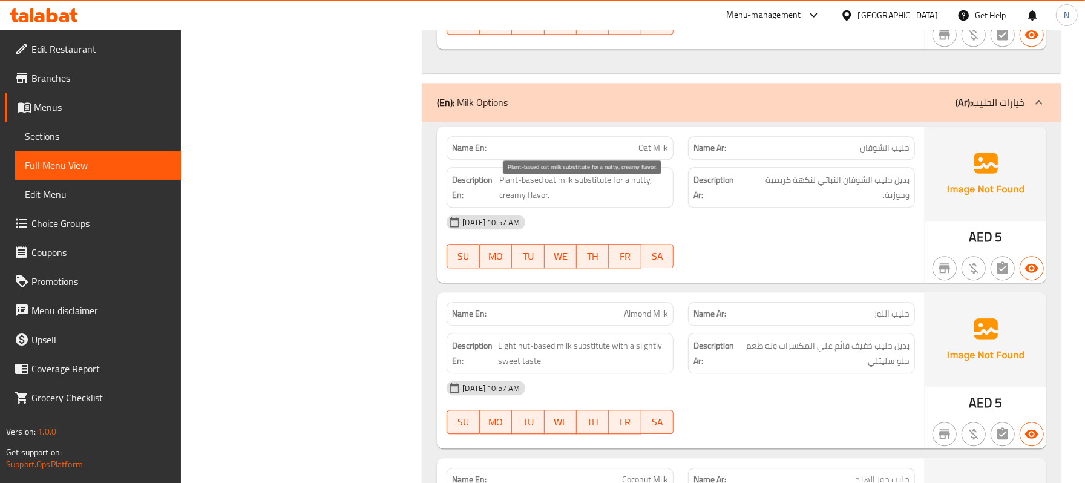
scroll to position [5306, 0]
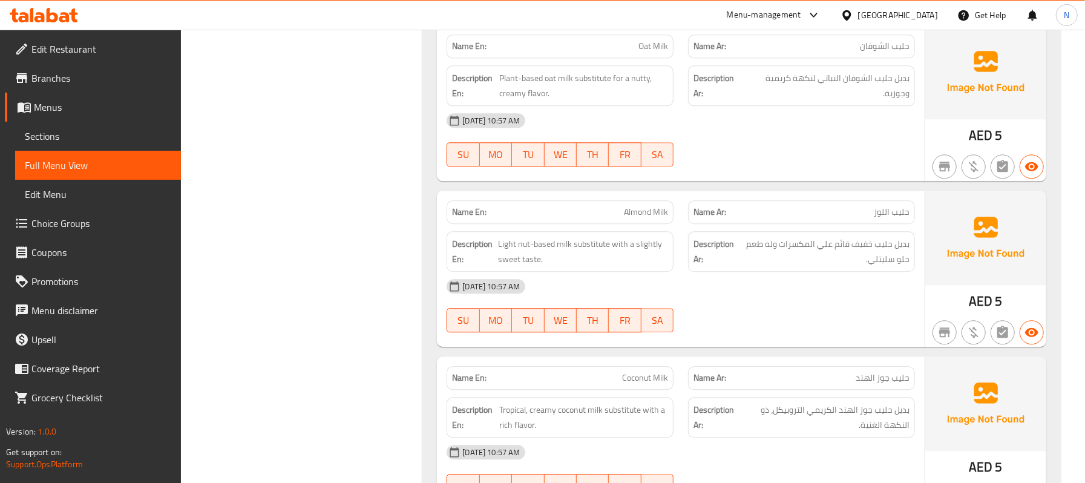
click at [644, 218] on span "Almond Milk" at bounding box center [646, 212] width 44 height 13
copy span "Almond Milk"
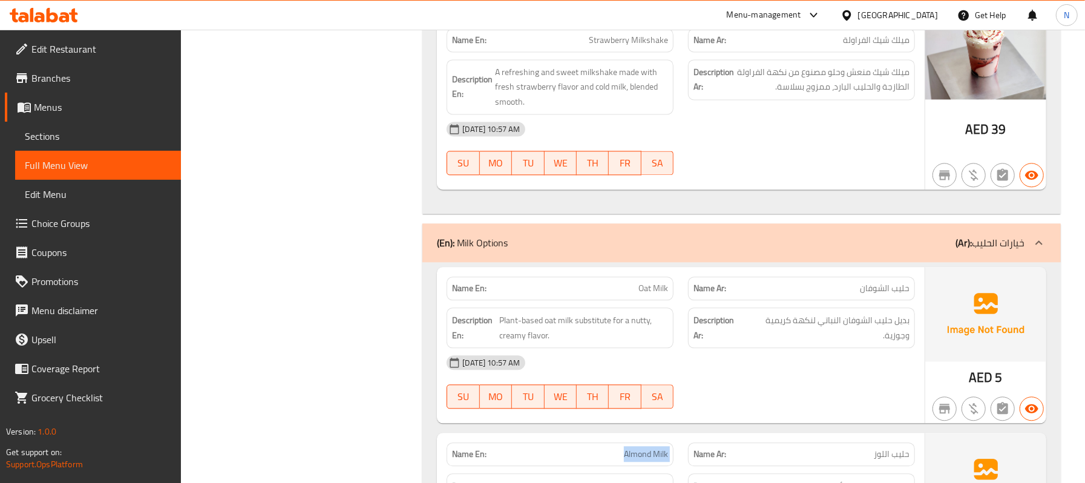
scroll to position [5145, 0]
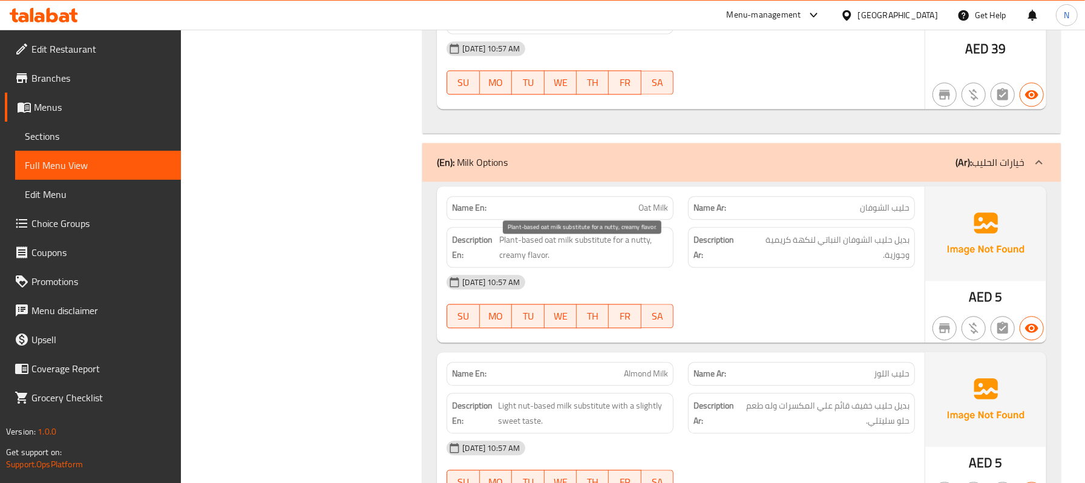
click at [592, 247] on span "Plant-based oat milk substitute for a nutty, creamy flavor." at bounding box center [583, 247] width 169 height 30
copy span "substitute"
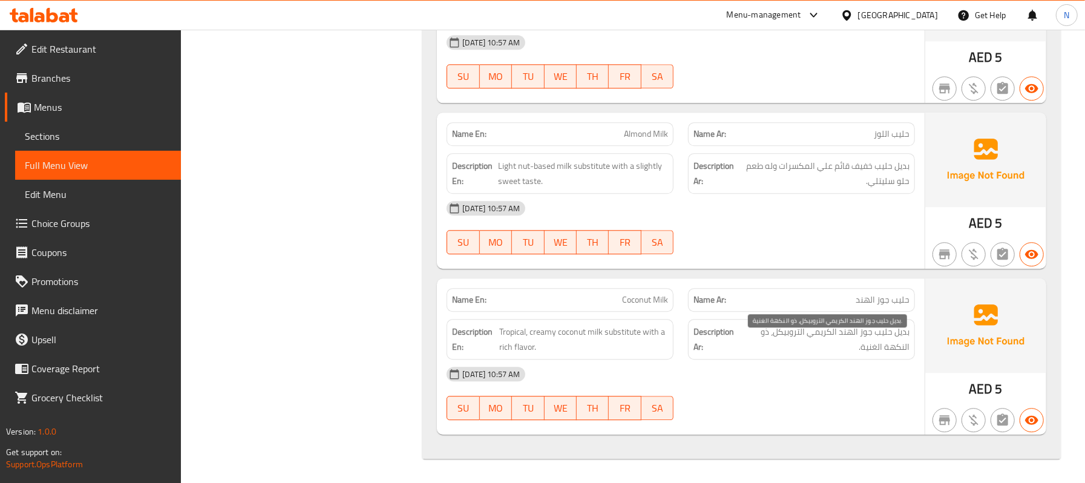
scroll to position [5387, 0]
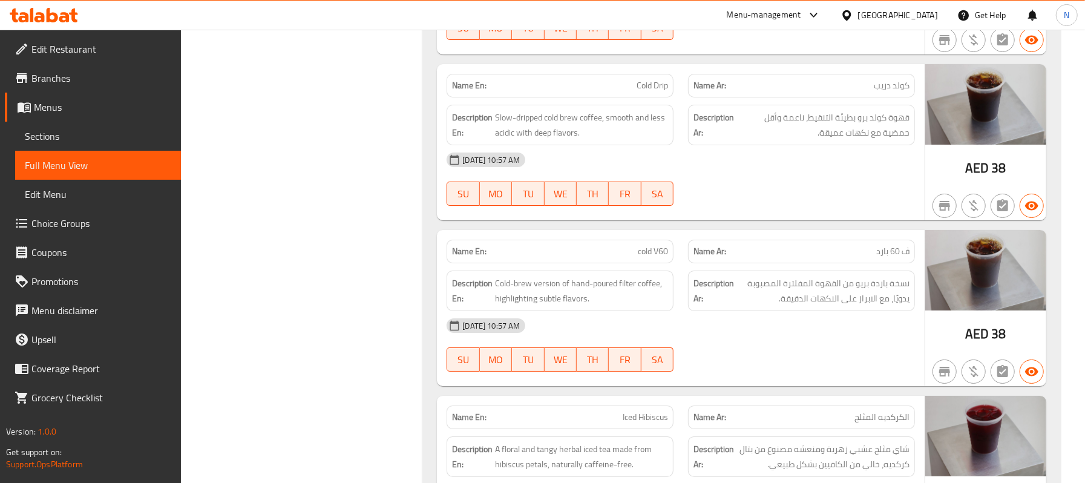
scroll to position [3308, 0]
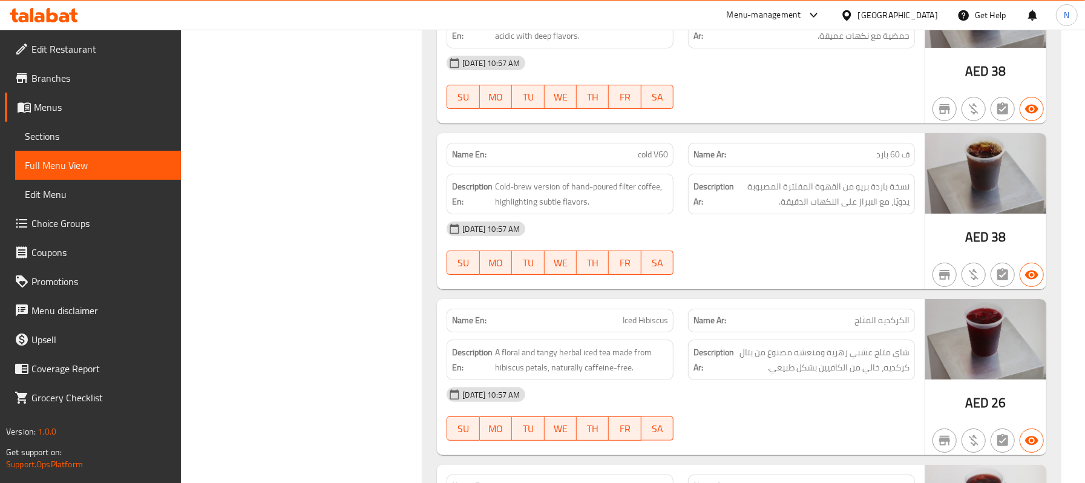
click at [652, 161] on span "cold V60" at bounding box center [653, 154] width 30 height 13
copy span "cold V60"
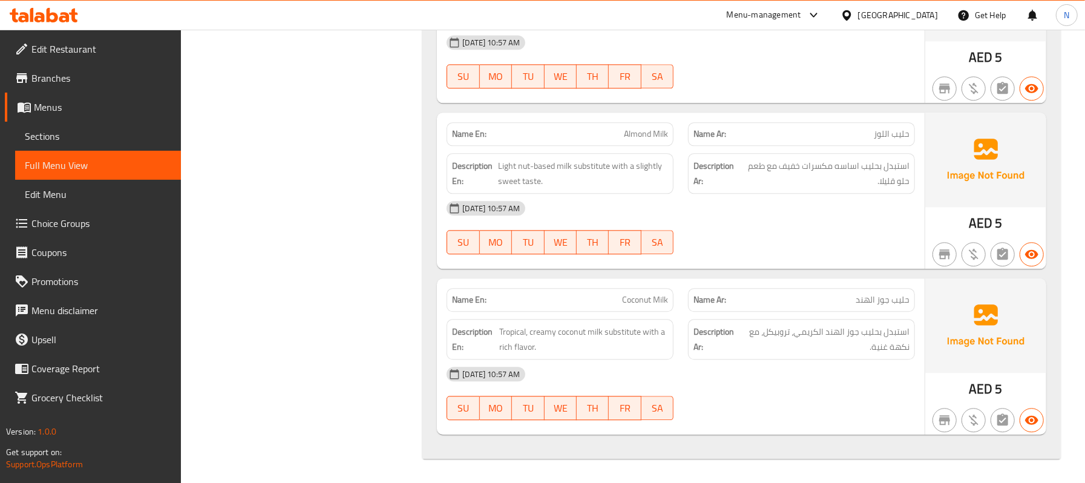
scroll to position [5259, 0]
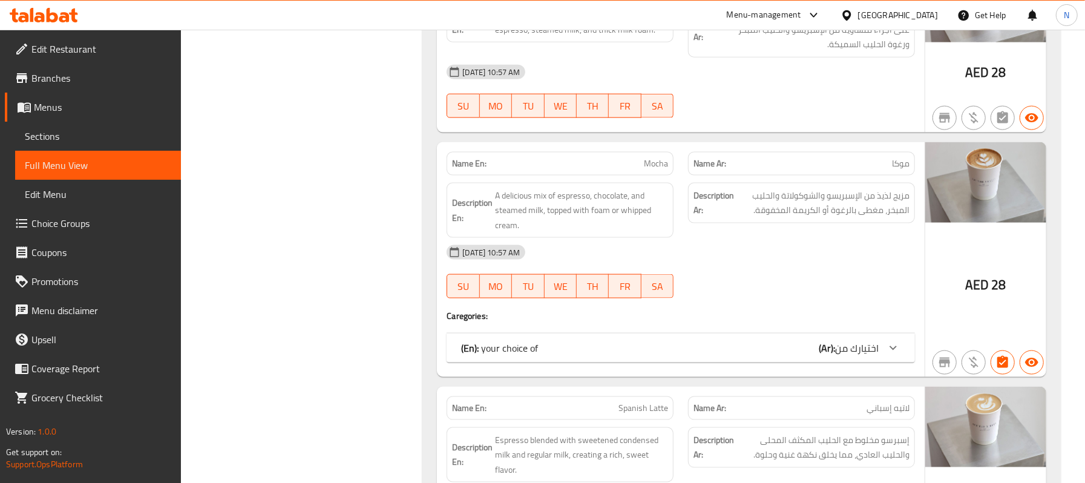
scroll to position [1129, 0]
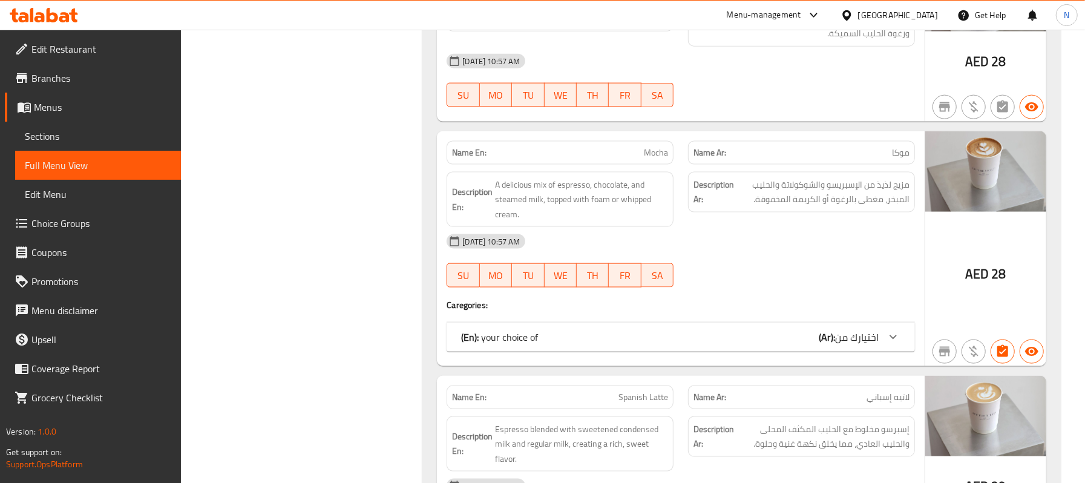
click at [641, 358] on div "Name En: Mocha Name Ar: موكا Description En: A delicious mix of espresso, choco…" at bounding box center [681, 248] width 488 height 235
click at [640, 344] on div "(En): your choice of (Ar): اختيارك من" at bounding box center [670, 337] width 418 height 15
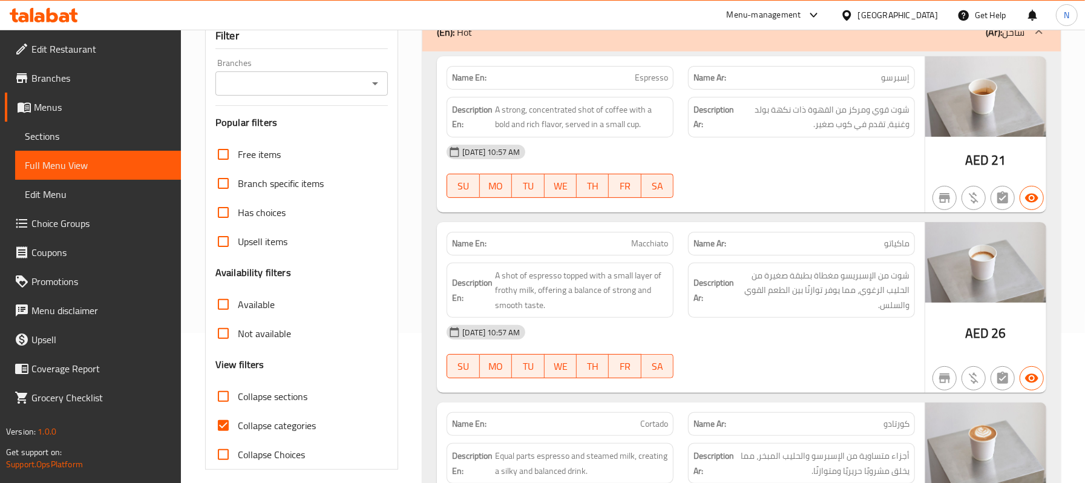
scroll to position [8, 0]
